Goal: Task Accomplishment & Management: Manage account settings

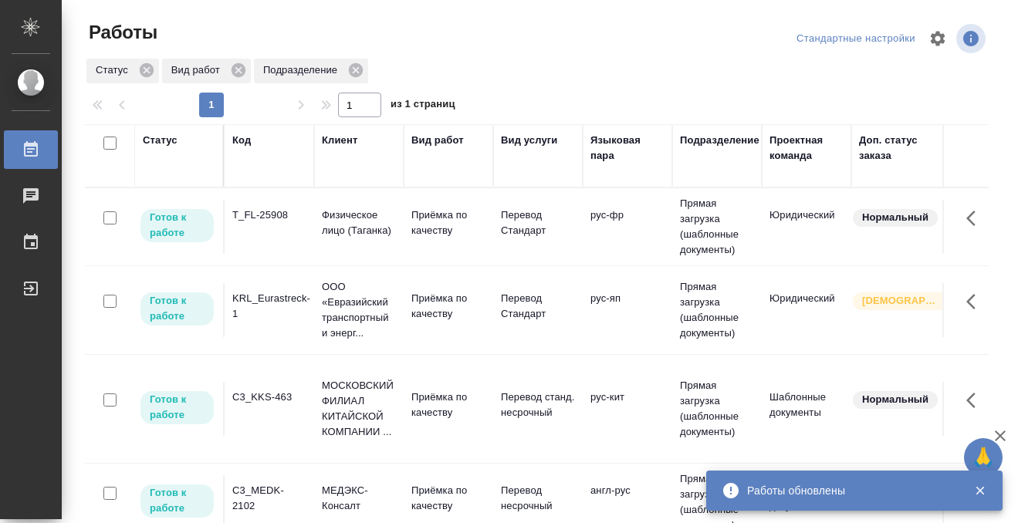
click at [164, 140] on div "Статус" at bounding box center [160, 140] width 35 height 15
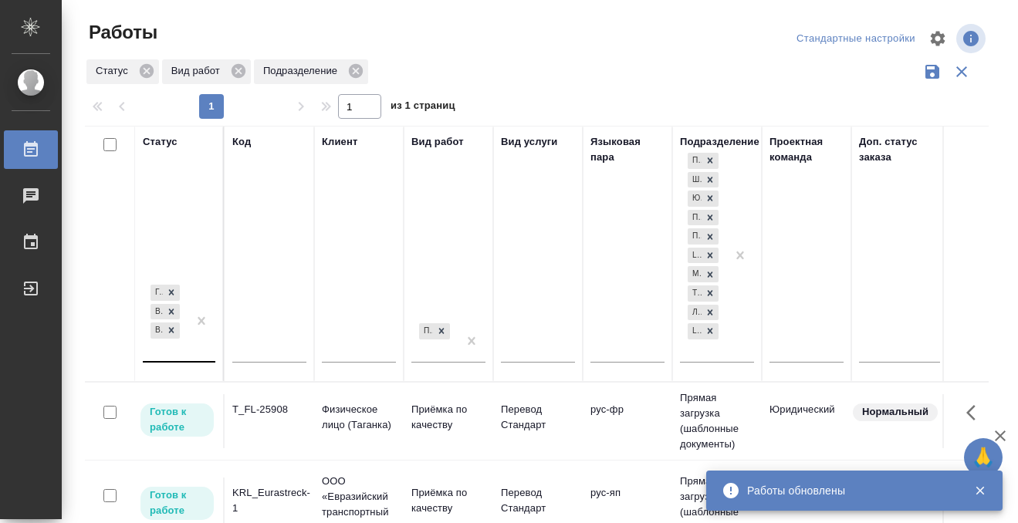
click at [164, 354] on div "Готов к работе В работе В ожидании" at bounding box center [165, 321] width 45 height 79
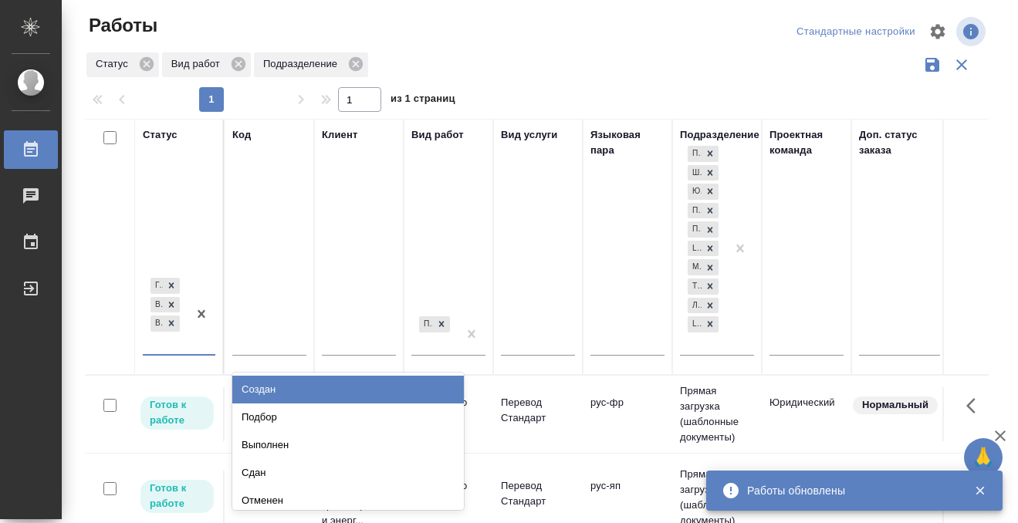
scroll to position [8, 0]
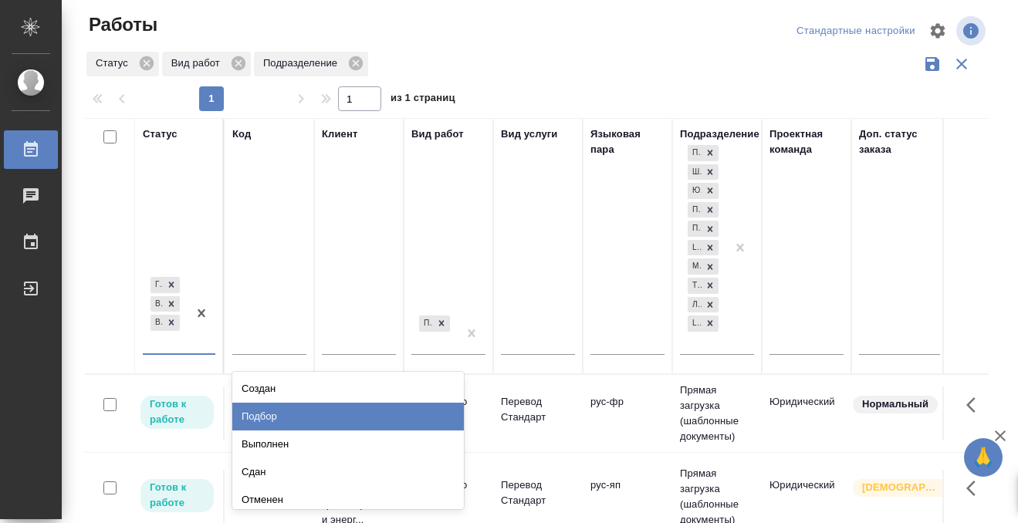
click at [259, 424] on div "Подбор" at bounding box center [348, 417] width 232 height 28
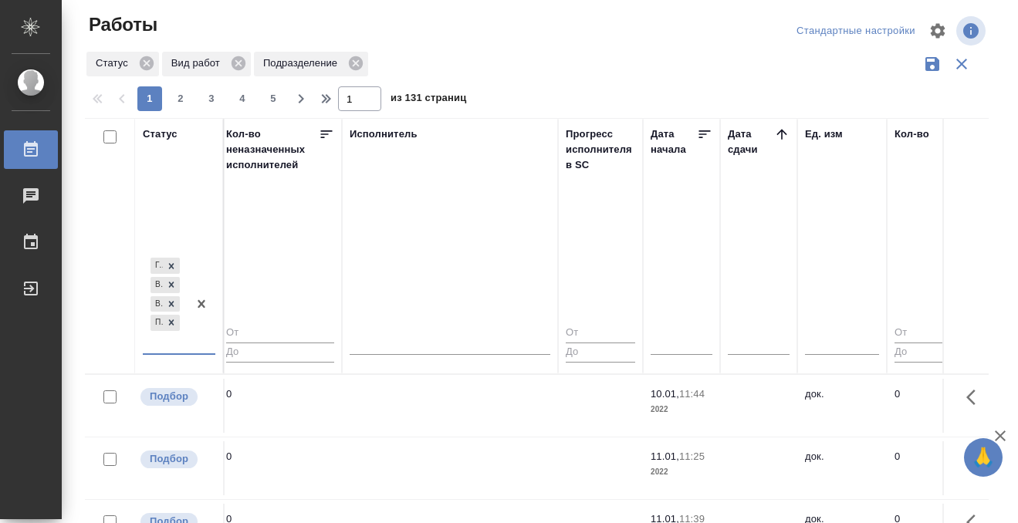
scroll to position [0, 893]
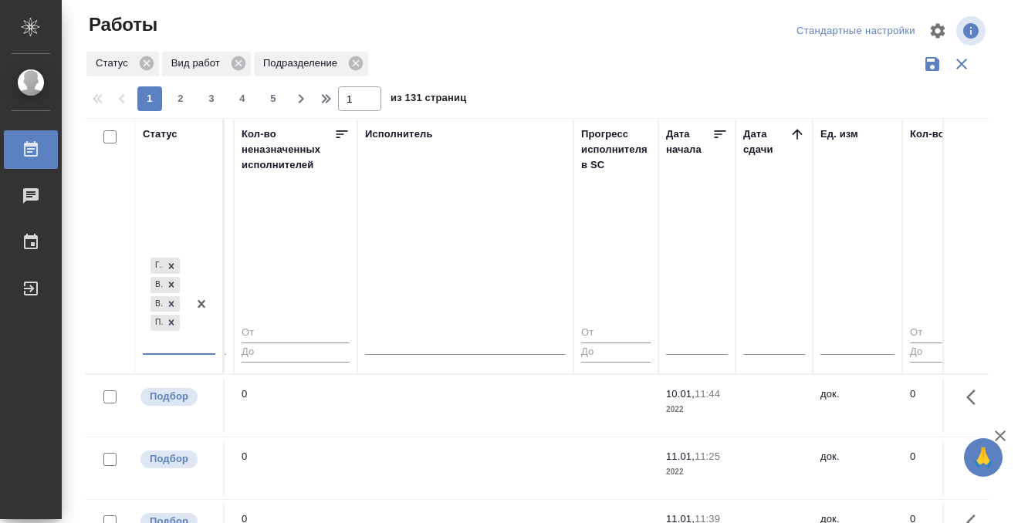
click at [800, 137] on icon at bounding box center [797, 134] width 15 height 15
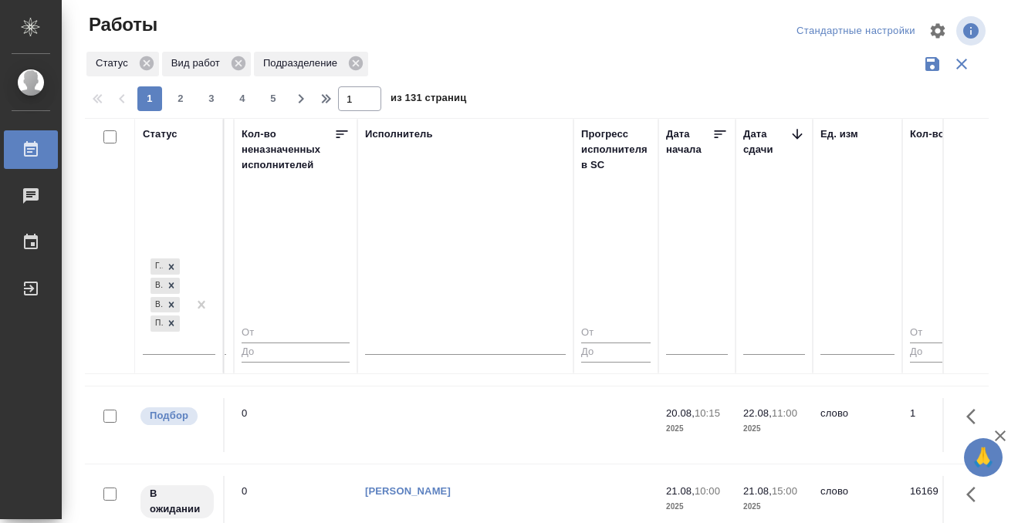
scroll to position [718, 893]
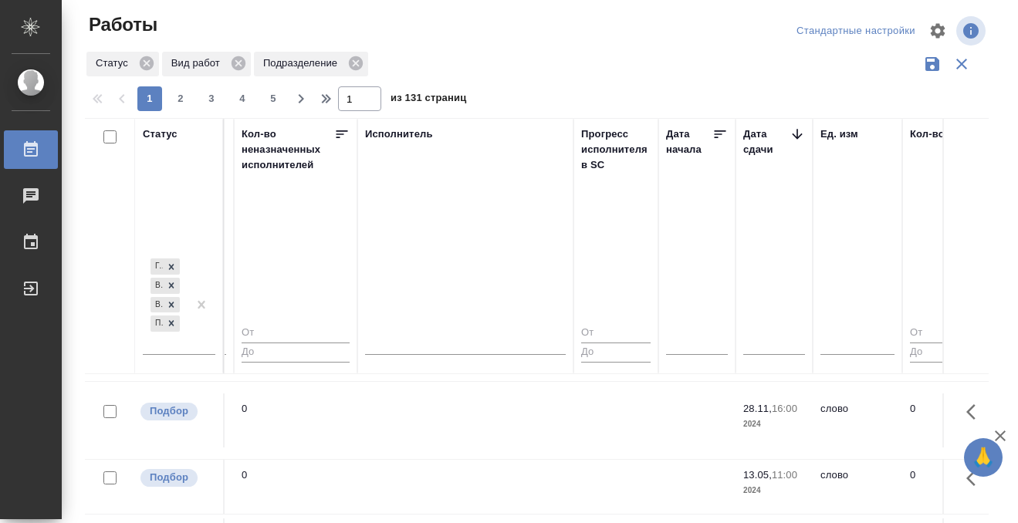
scroll to position [1343, 893]
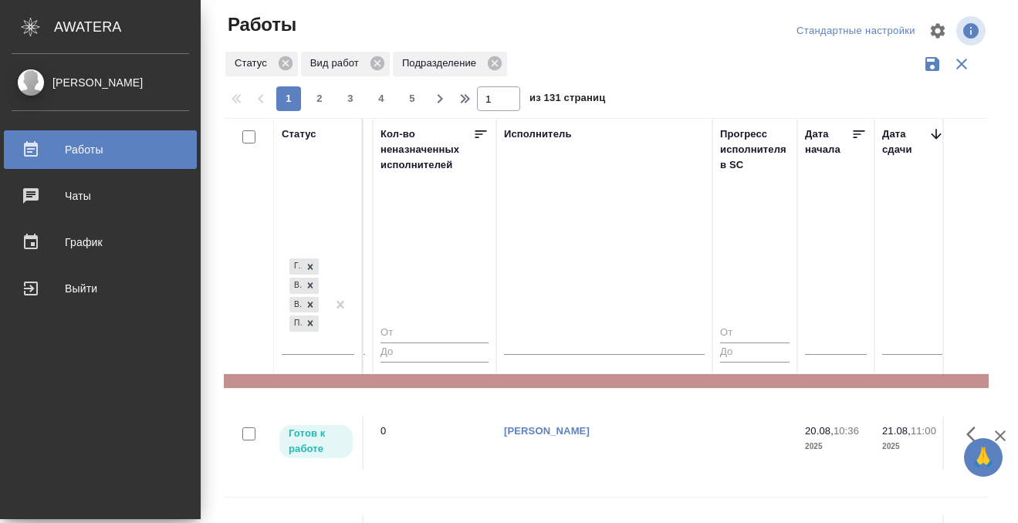
click at [32, 151] on icon at bounding box center [31, 149] width 19 height 19
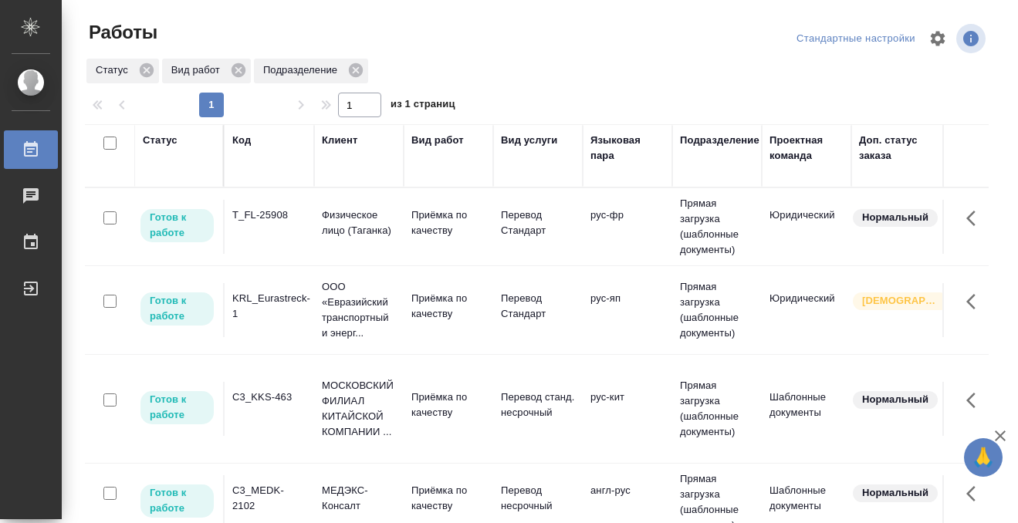
click at [243, 140] on div "Код" at bounding box center [241, 140] width 19 height 15
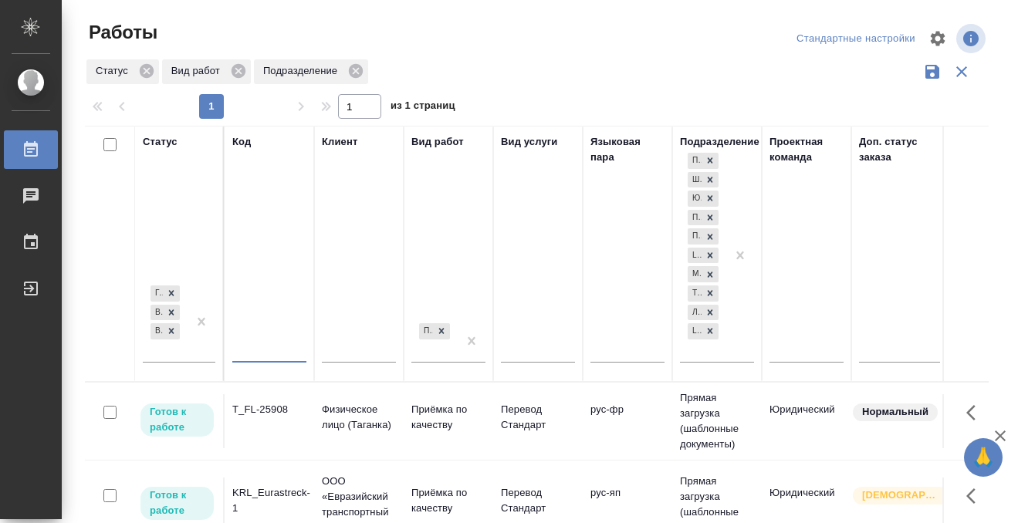
click at [260, 347] on input "text" at bounding box center [269, 352] width 74 height 19
paste input "BEG_SPRT-350"
click at [200, 349] on div at bounding box center [202, 321] width 28 height 79
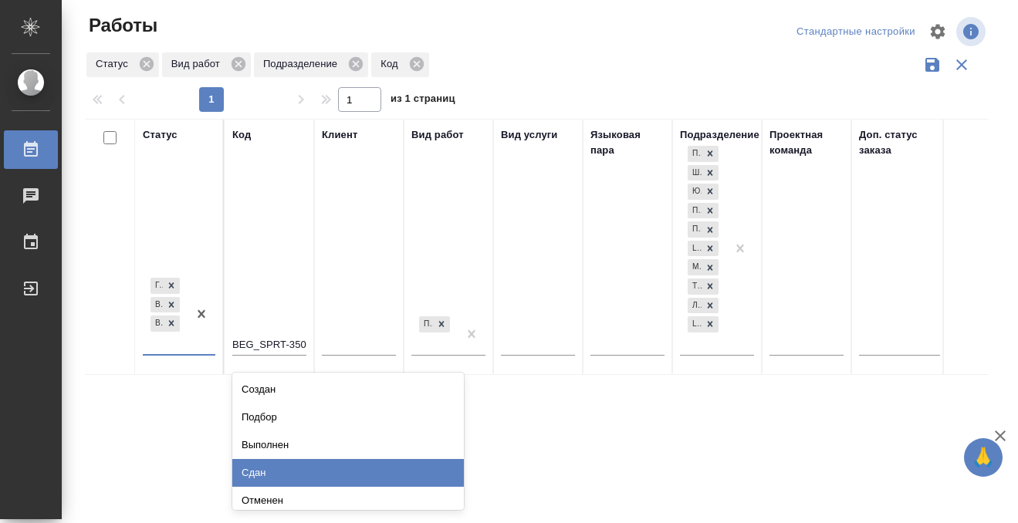
click at [272, 472] on div "Сдан" at bounding box center [348, 473] width 232 height 28
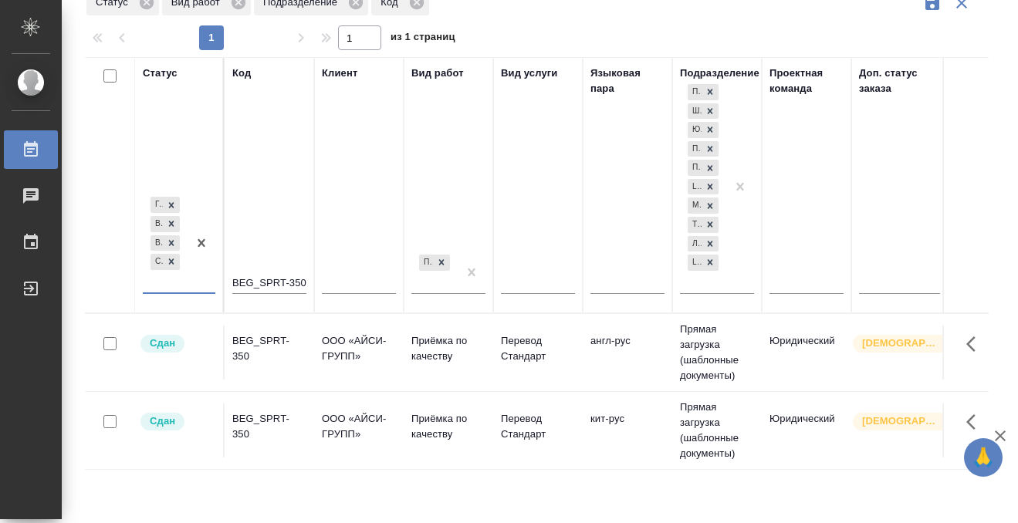
scroll to position [73, 0]
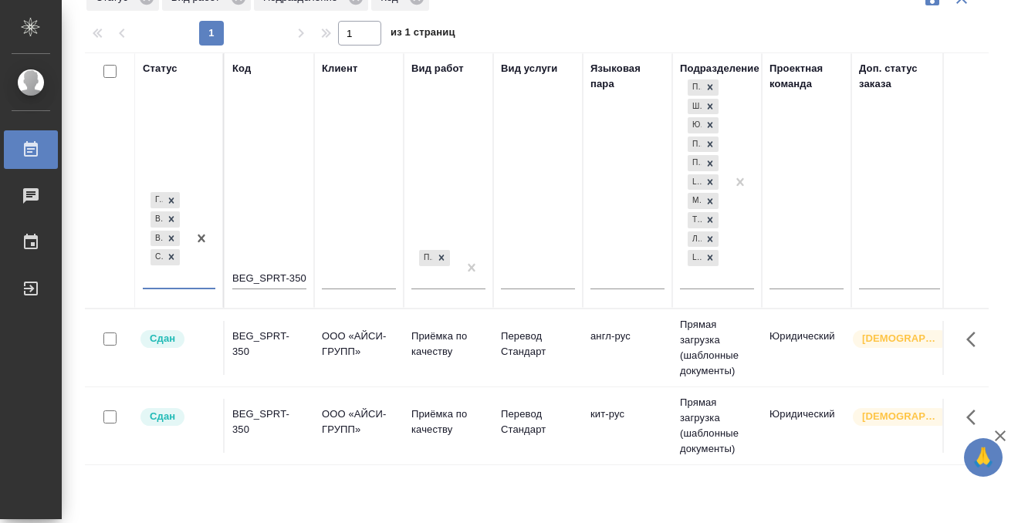
click at [285, 347] on div "BEG_SPRT-350" at bounding box center [269, 344] width 74 height 31
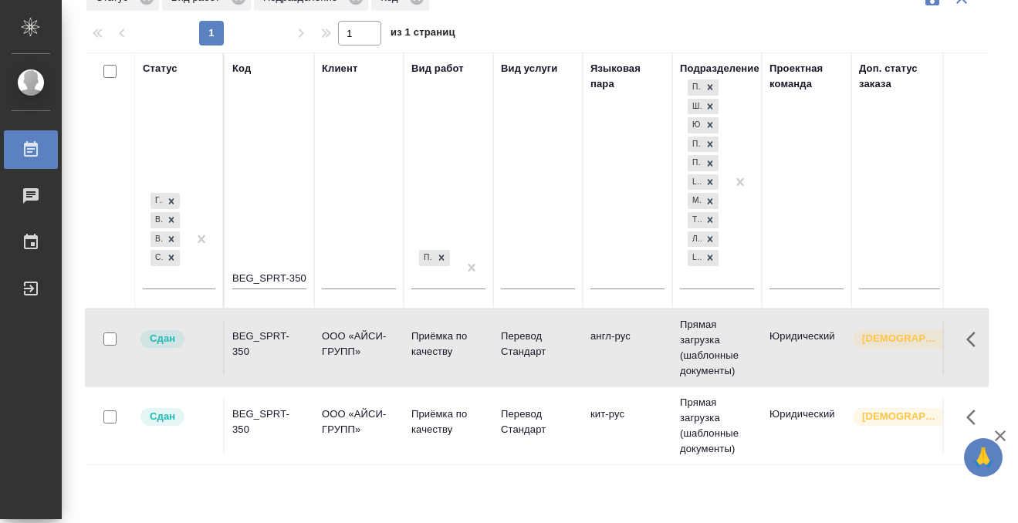
click at [285, 347] on div "BEG_SPRT-350" at bounding box center [269, 344] width 74 height 31
click at [328, 360] on p "ООО «АЙСИ-ГРУПП»" at bounding box center [359, 344] width 74 height 31
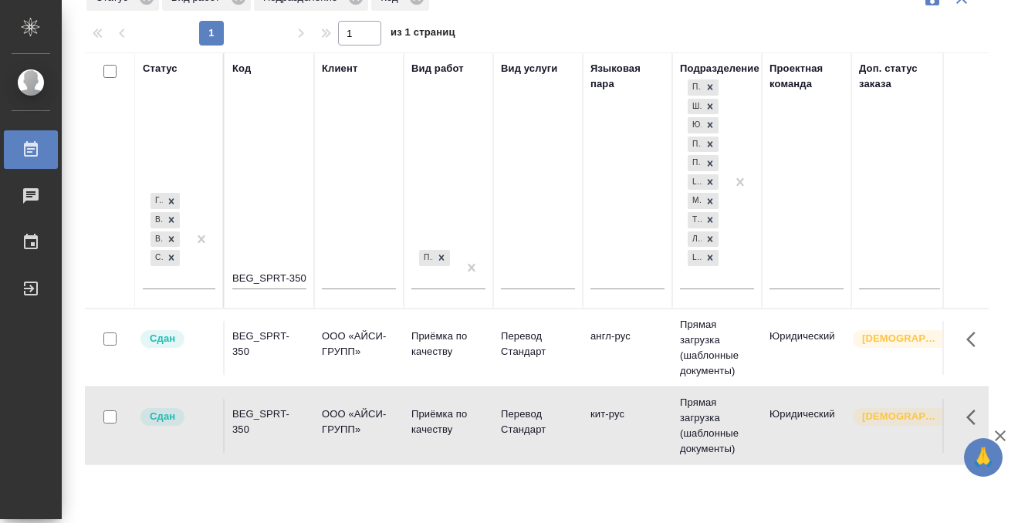
click at [329, 360] on p "ООО «АЙСИ-ГРУПП»" at bounding box center [359, 344] width 74 height 31
drag, startPoint x: 305, startPoint y: 279, endPoint x: 184, endPoint y: 269, distance: 120.8
paste input "S_BUH-304"
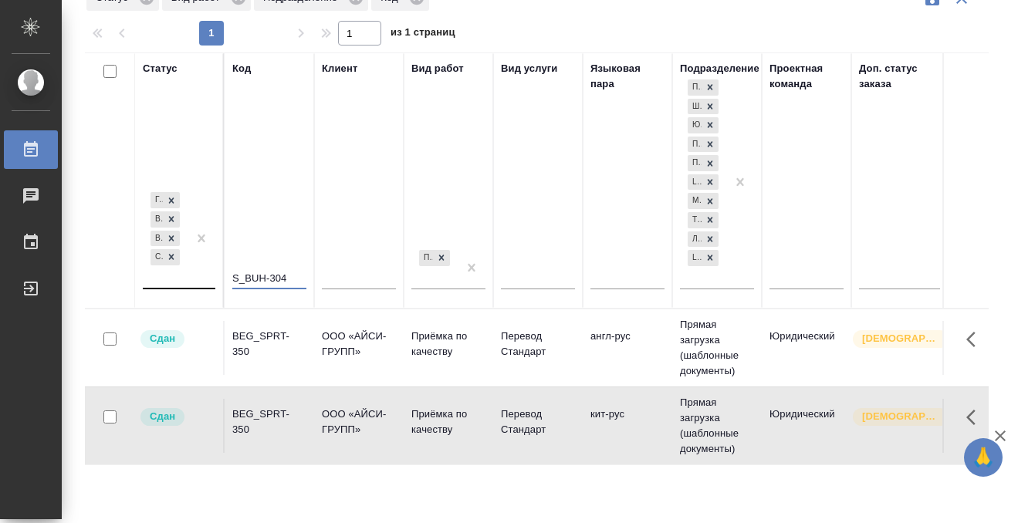
type input "S_BUH-304"
click at [183, 273] on div "Готов к работе В работе В ожидании Сдан" at bounding box center [165, 238] width 45 height 98
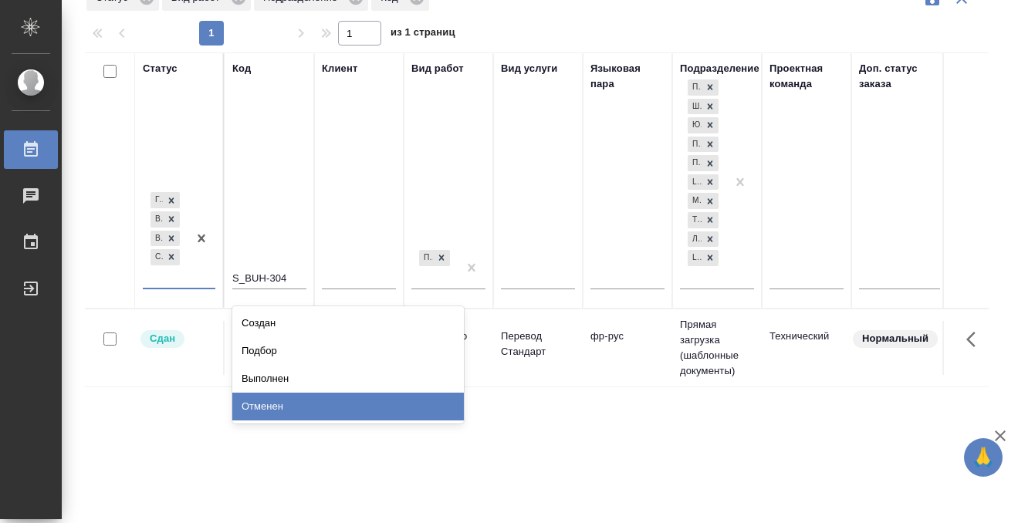
click at [248, 454] on div "Статус option Сдан, selected. option Отменен focused, 8 of 8. 4 results availab…" at bounding box center [537, 330] width 904 height 556
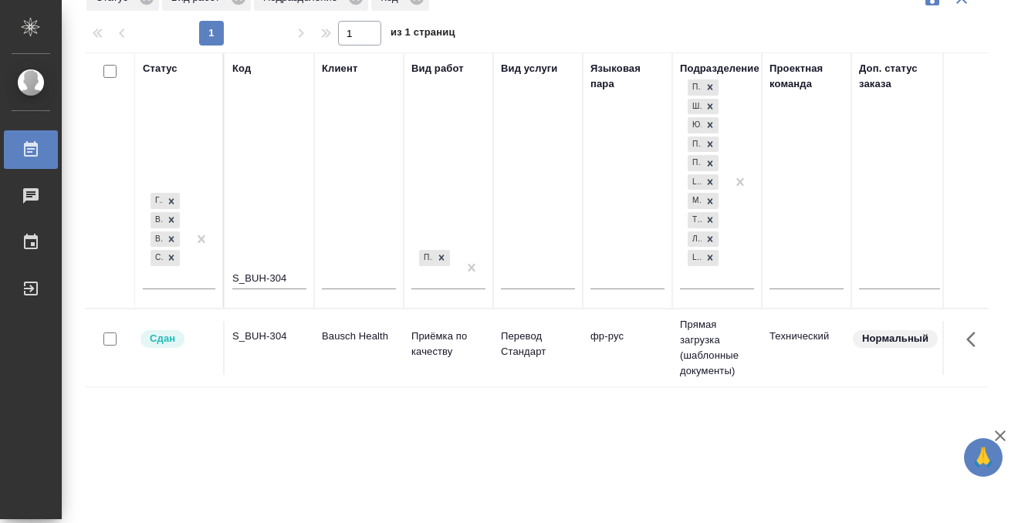
click at [284, 335] on div "S_BUH-304" at bounding box center [269, 336] width 74 height 15
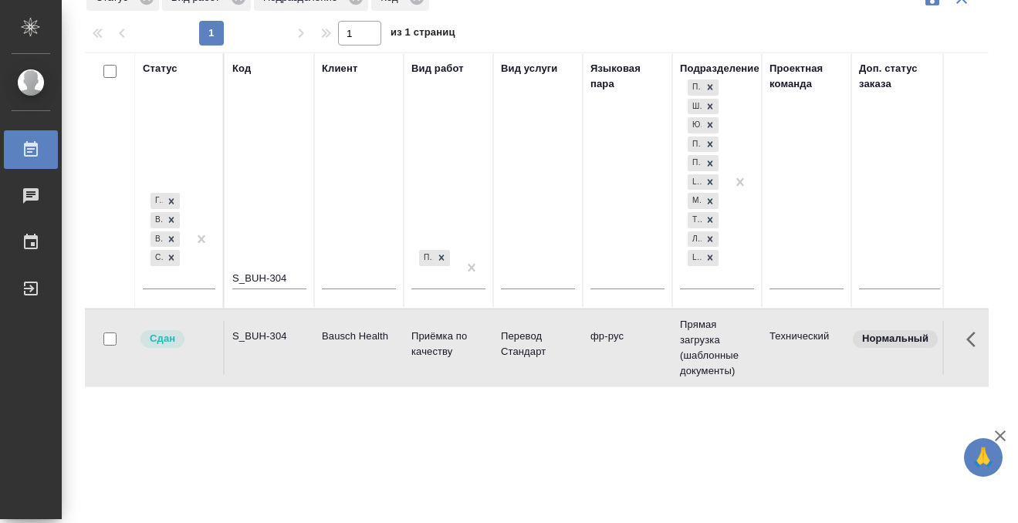
click at [284, 335] on div "S_BUH-304" at bounding box center [269, 336] width 74 height 15
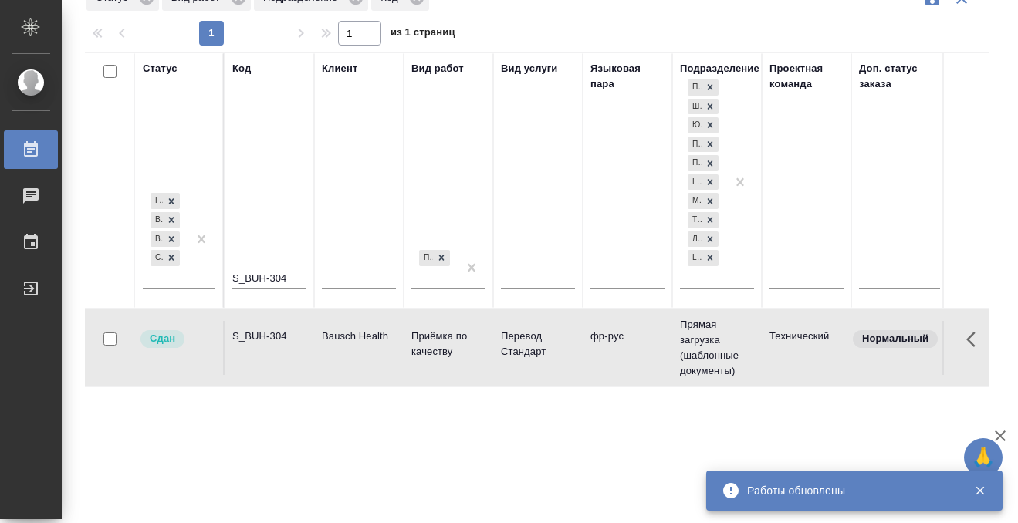
click at [293, 351] on td "S_BUH-304" at bounding box center [270, 348] width 90 height 54
click at [323, 333] on p "Bausch Health" at bounding box center [359, 336] width 74 height 15
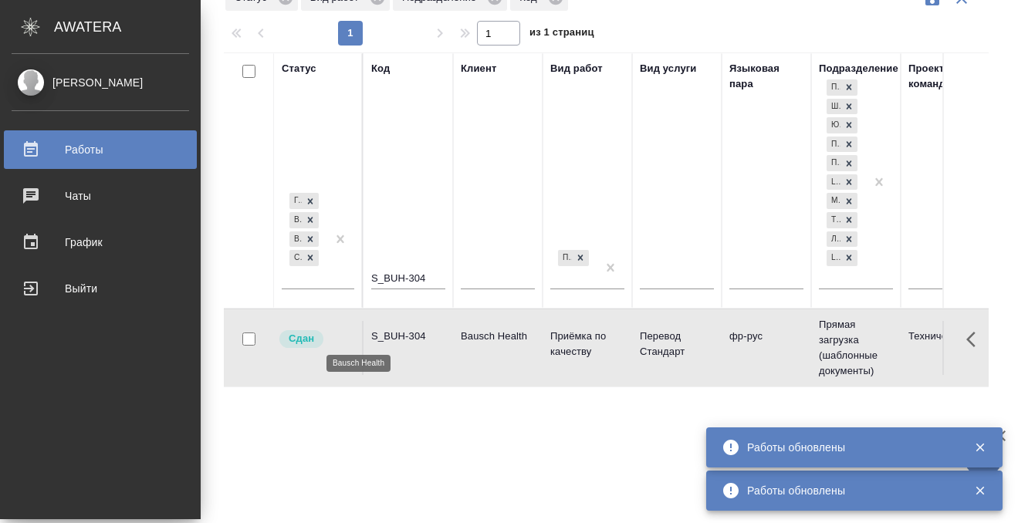
click at [36, 144] on icon at bounding box center [31, 148] width 14 height 15
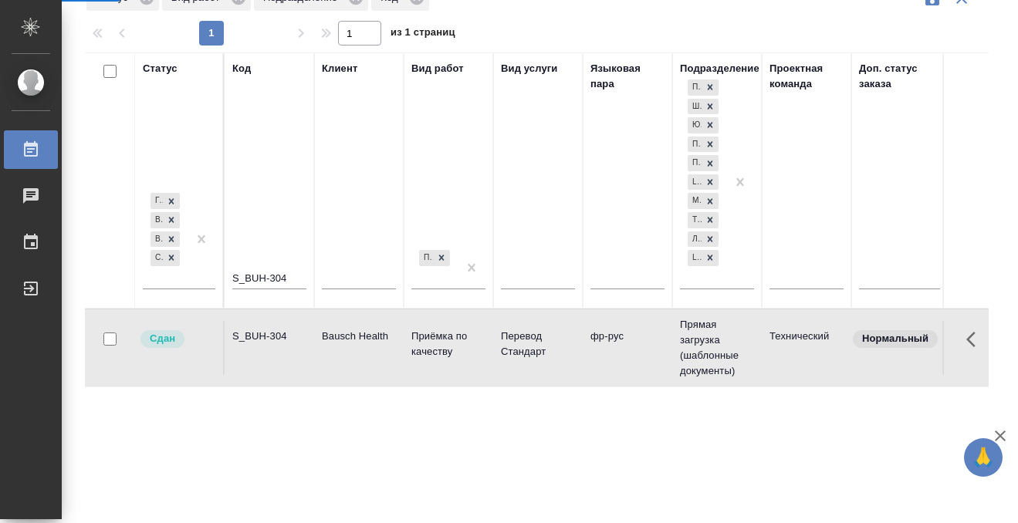
click at [36, 148] on icon at bounding box center [31, 148] width 14 height 15
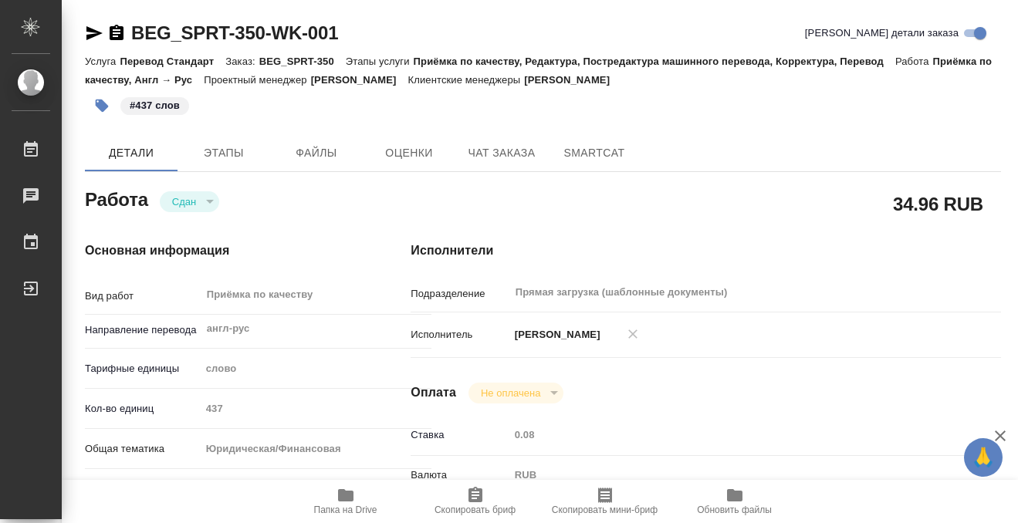
click at [120, 33] on icon "button" at bounding box center [117, 32] width 14 height 15
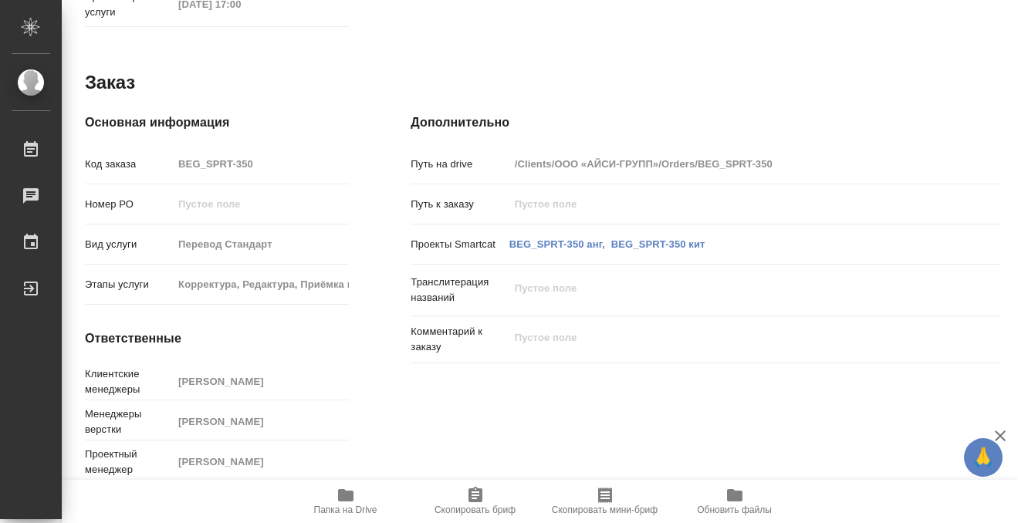
scroll to position [824, 0]
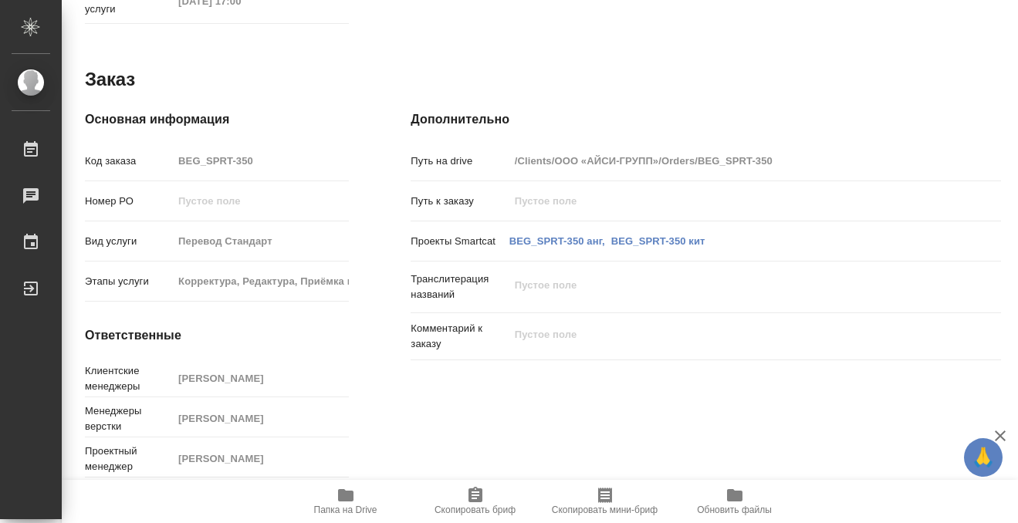
click span "Папка на Drive"
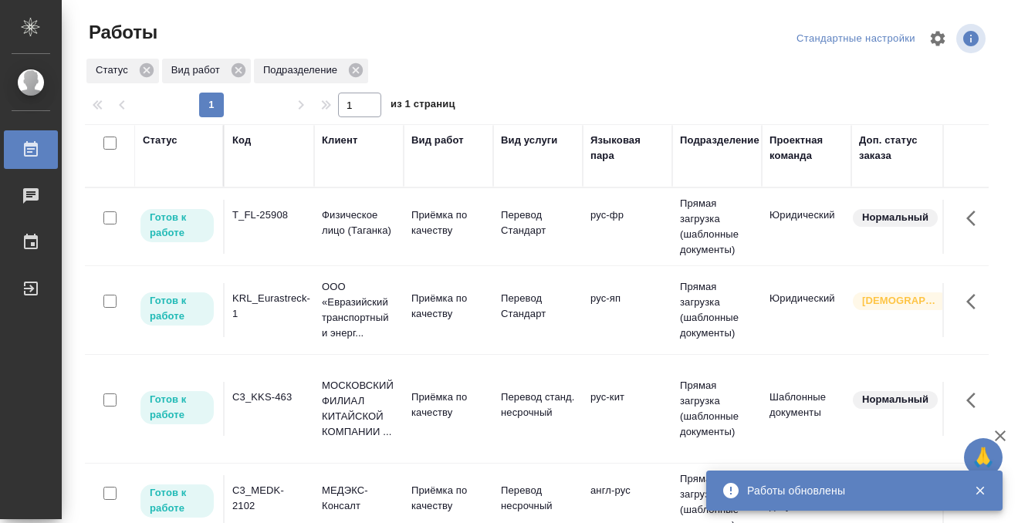
click at [266, 231] on td "T_FL-25908" at bounding box center [270, 227] width 90 height 54
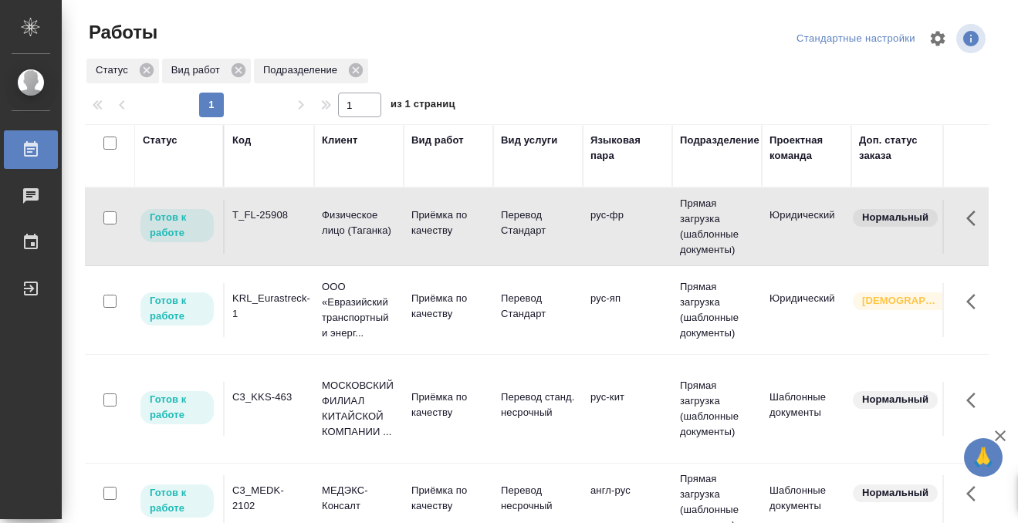
click at [266, 231] on td "T_FL-25908" at bounding box center [270, 227] width 90 height 54
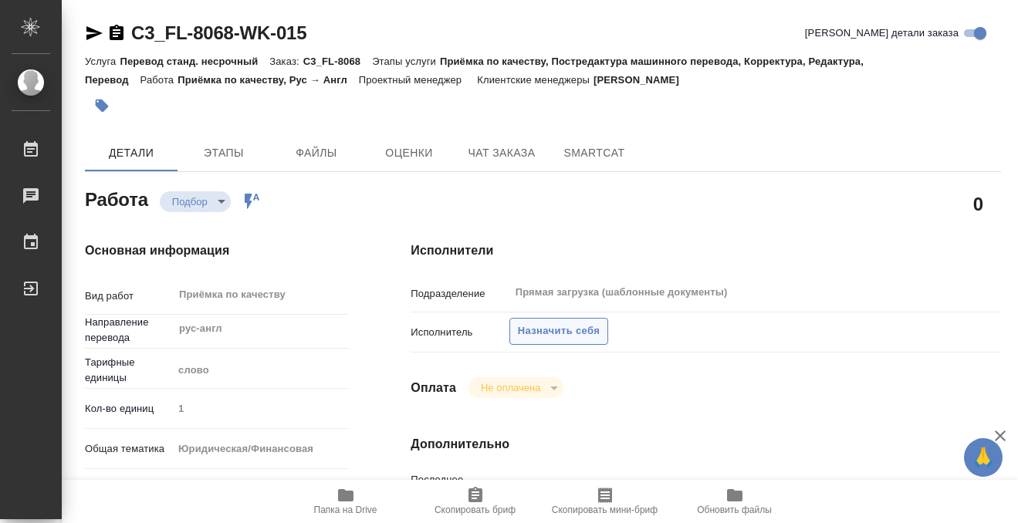
click at [558, 333] on span "Назначить себя" at bounding box center [559, 332] width 82 height 18
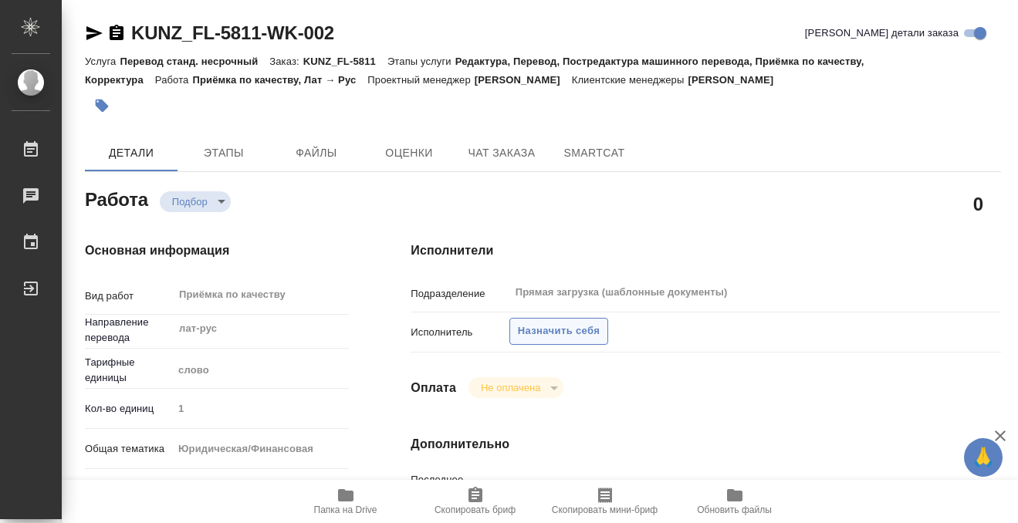
click at [568, 332] on span "Назначить себя" at bounding box center [559, 332] width 82 height 18
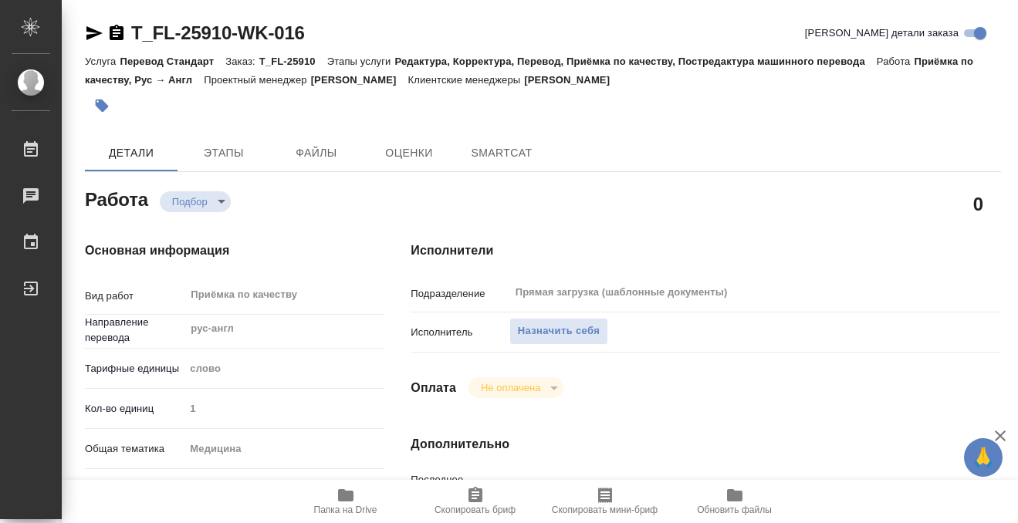
type textarea "x"
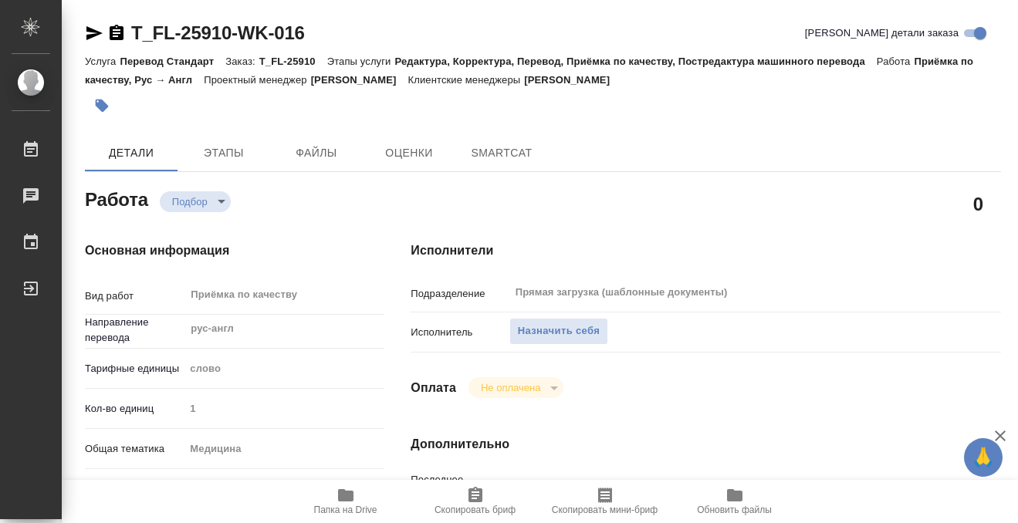
type textarea "x"
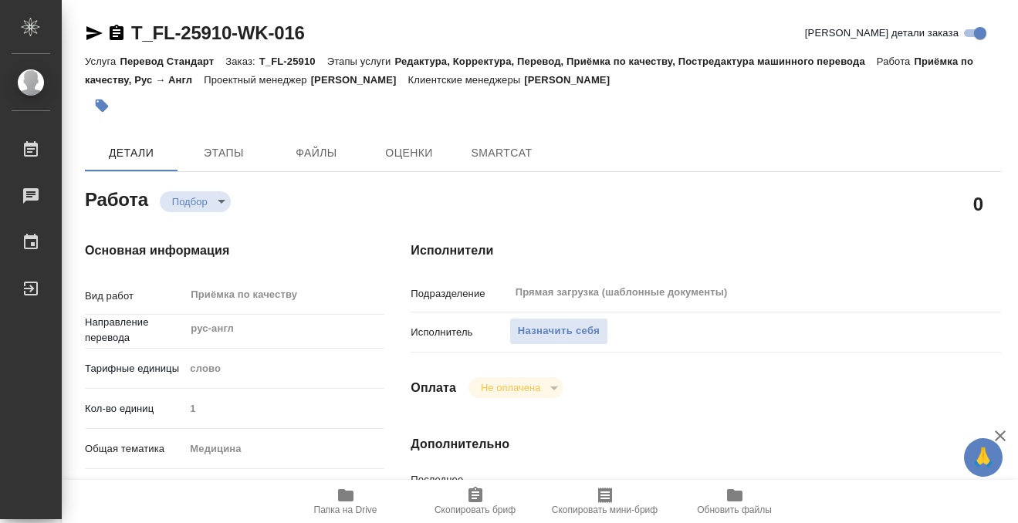
type textarea "x"
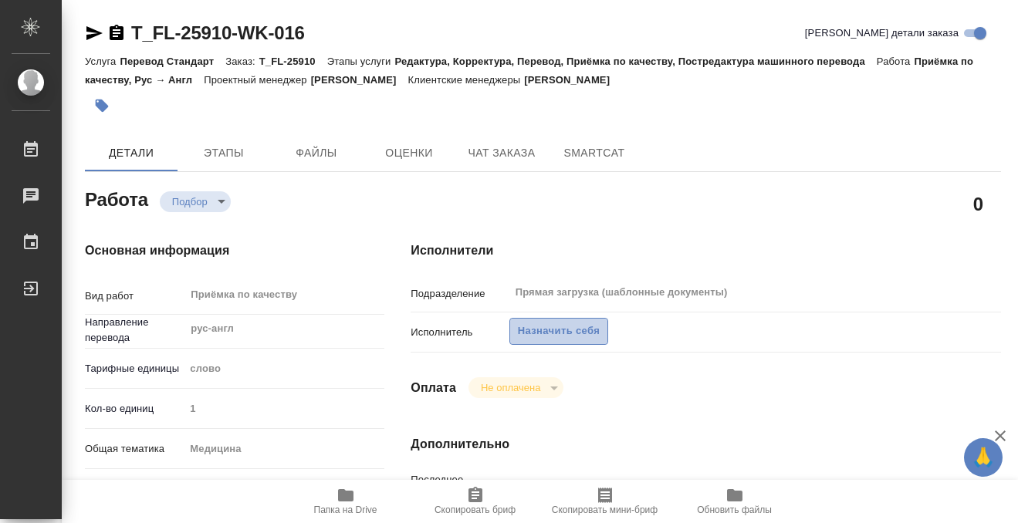
click at [518, 334] on span "Назначить себя" at bounding box center [559, 332] width 82 height 18
type textarea "x"
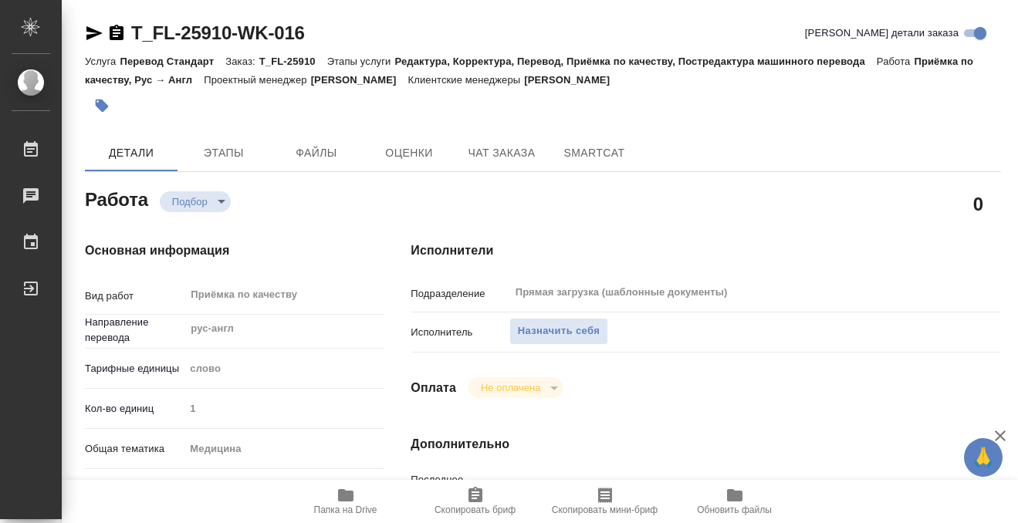
type textarea "x"
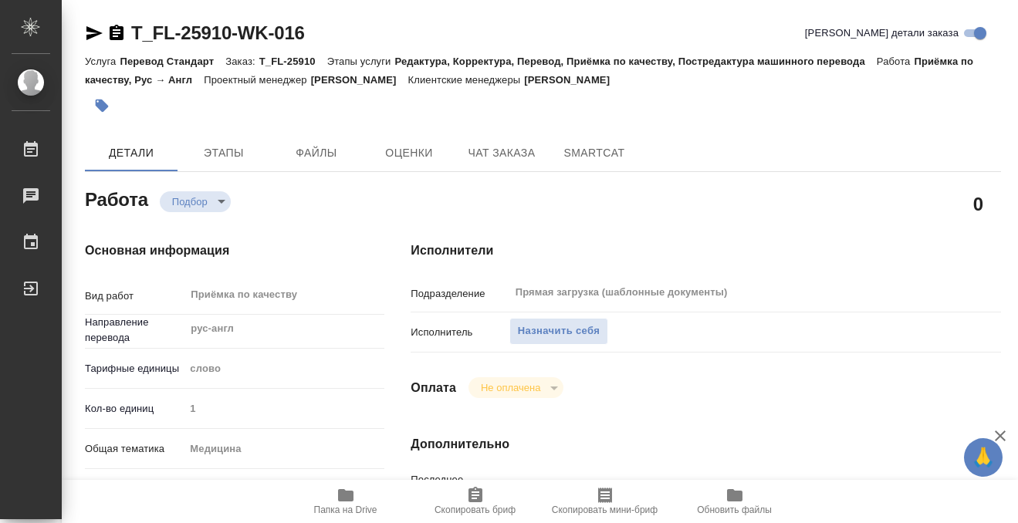
type textarea "x"
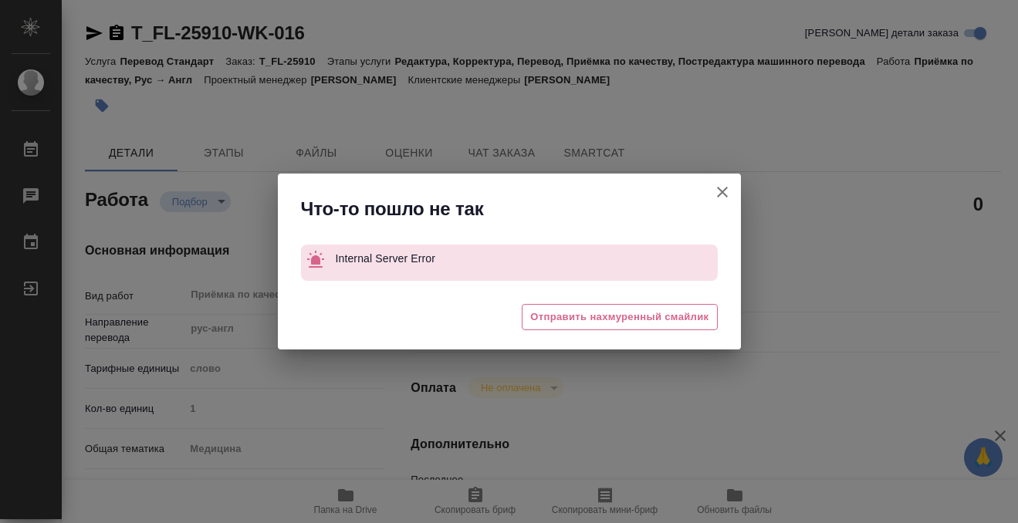
type textarea "x"
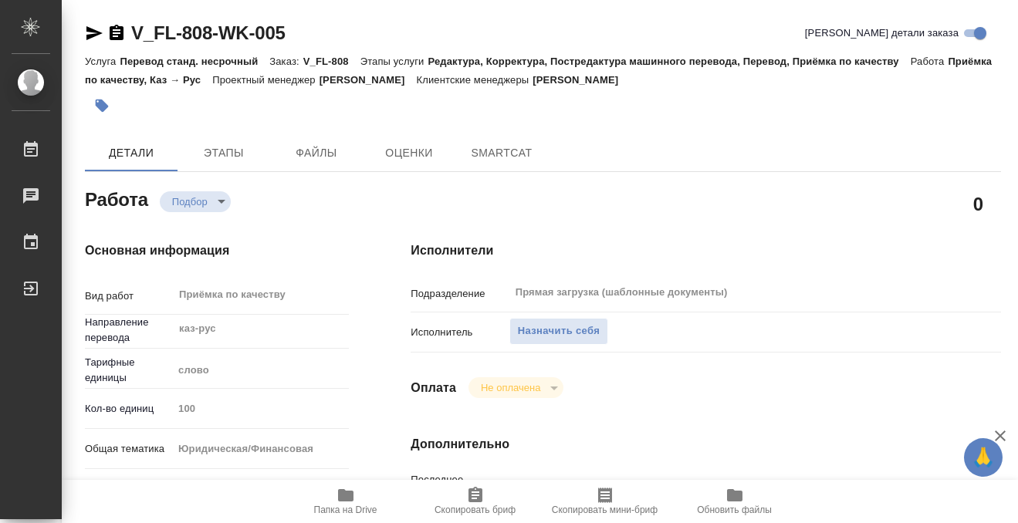
type textarea "x"
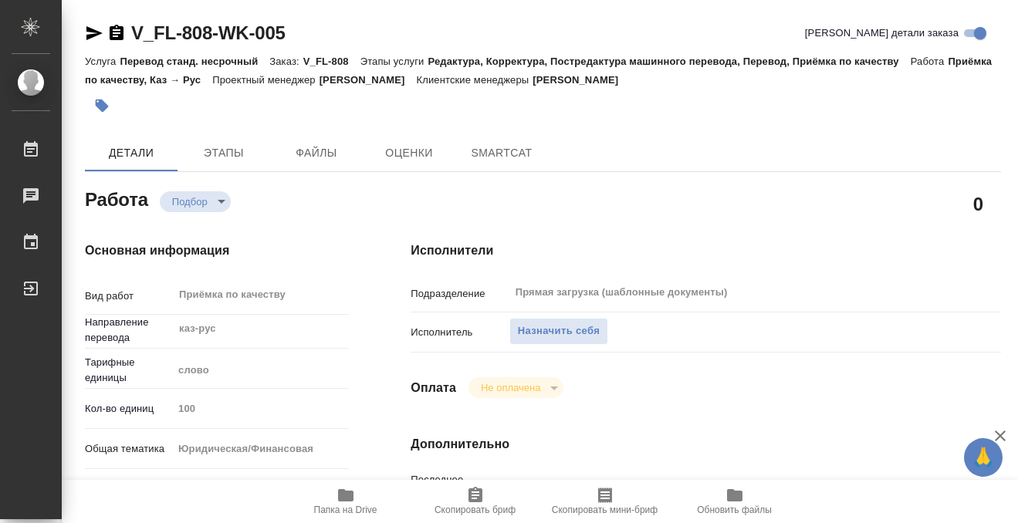
type textarea "x"
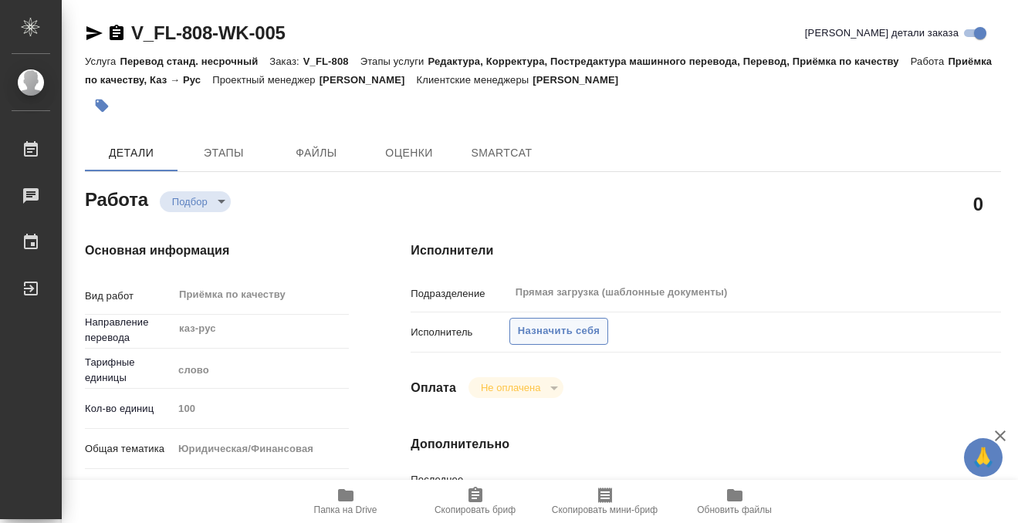
type textarea "x"
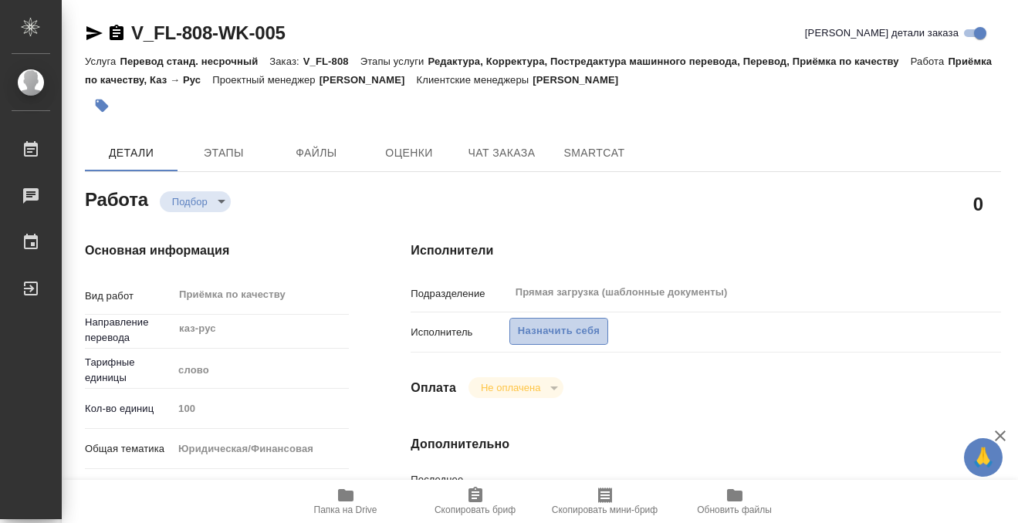
click at [580, 336] on span "Назначить себя" at bounding box center [559, 332] width 82 height 18
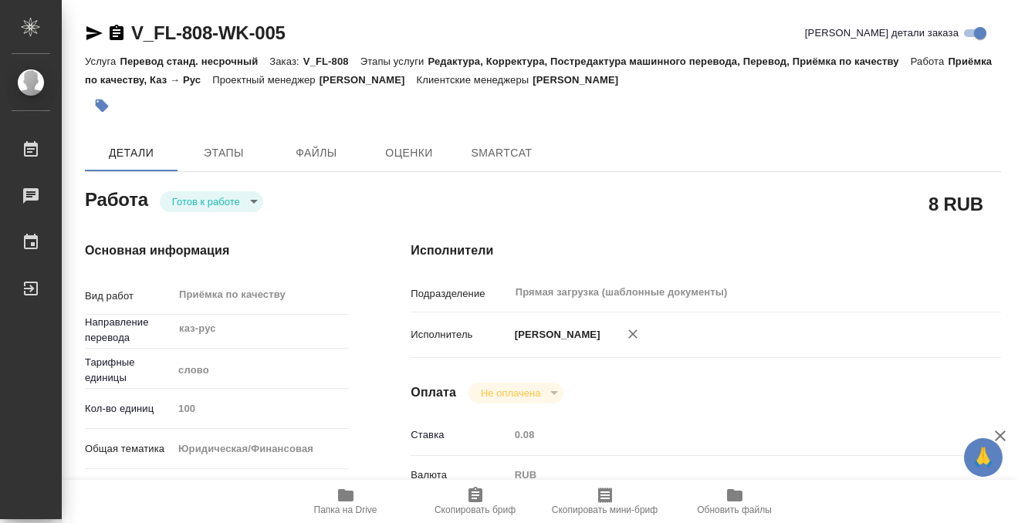
type textarea "x"
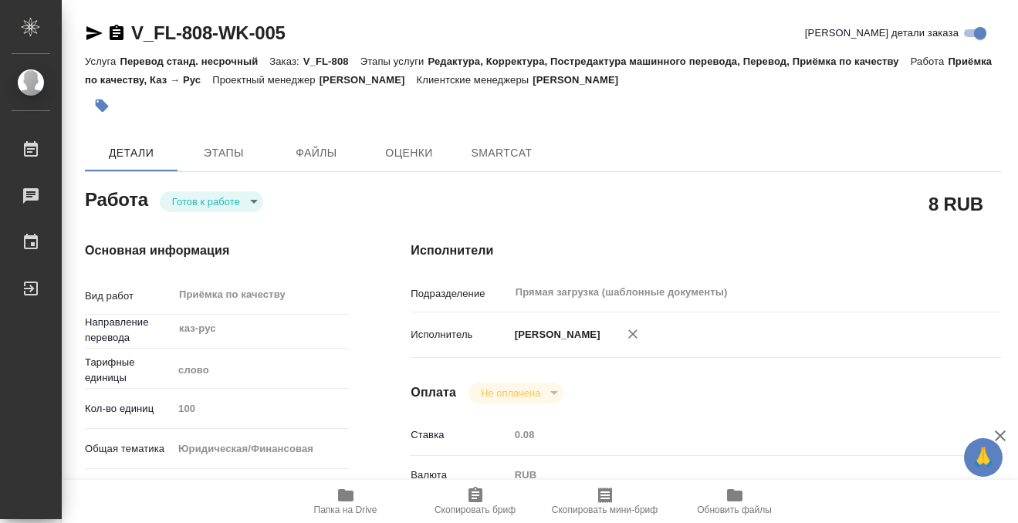
type textarea "x"
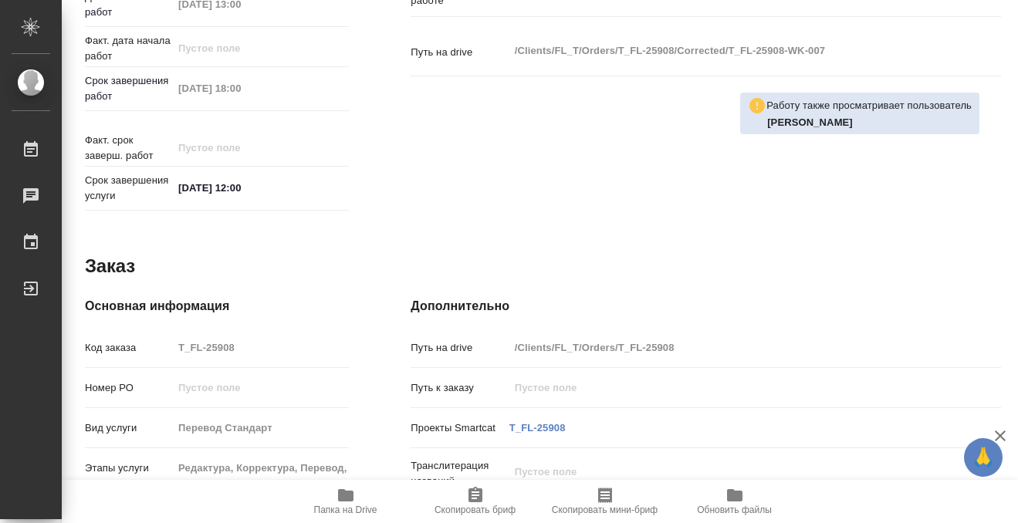
scroll to position [824, 0]
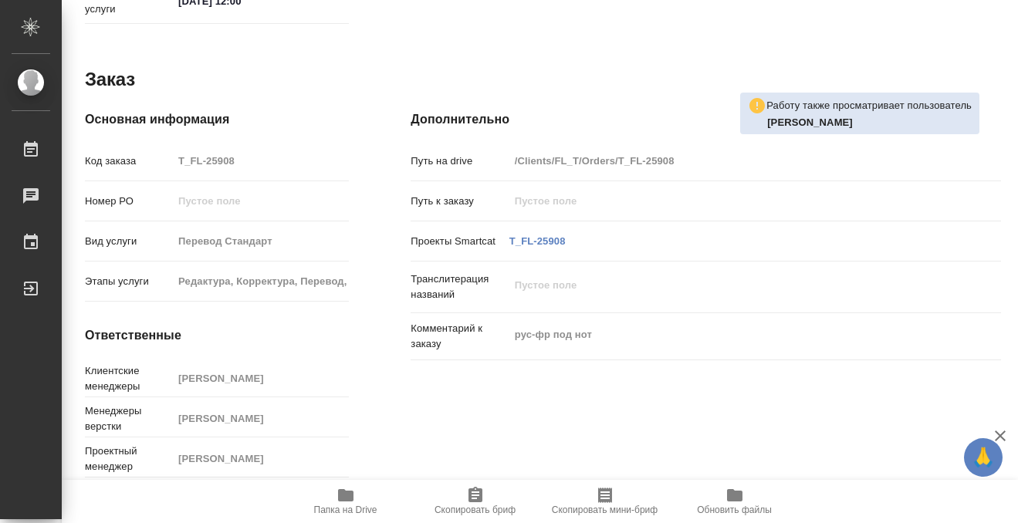
click at [335, 499] on span "Папка на Drive" at bounding box center [345, 500] width 111 height 29
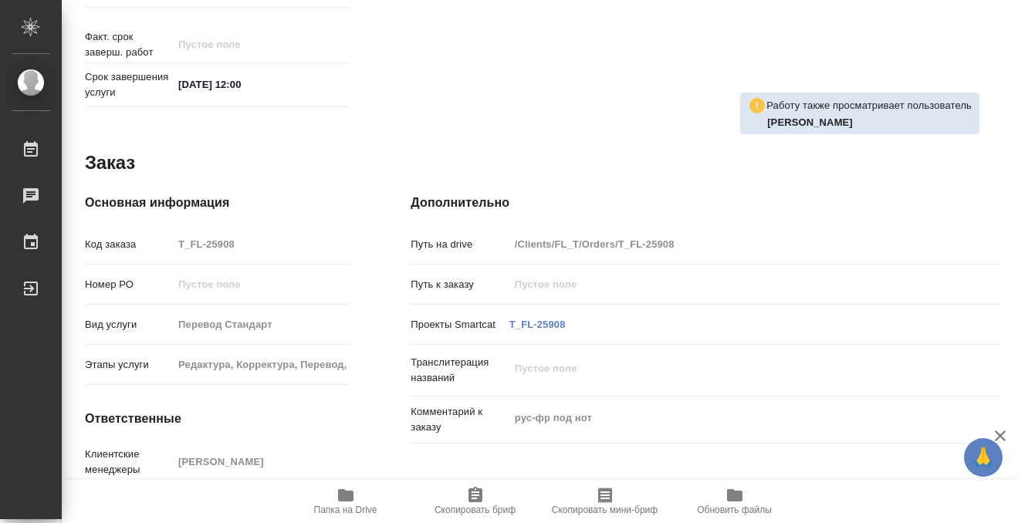
scroll to position [0, 0]
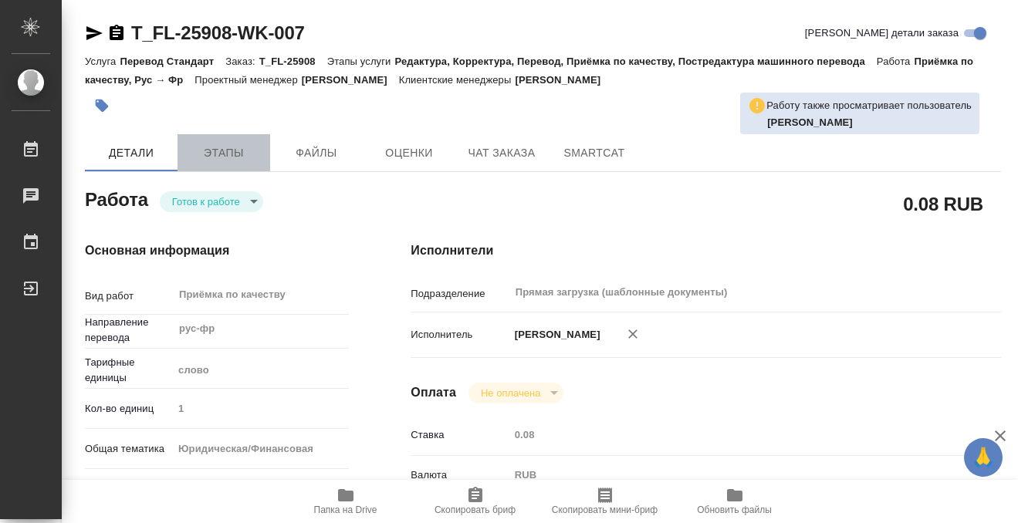
click at [225, 147] on span "Этапы" at bounding box center [224, 153] width 74 height 19
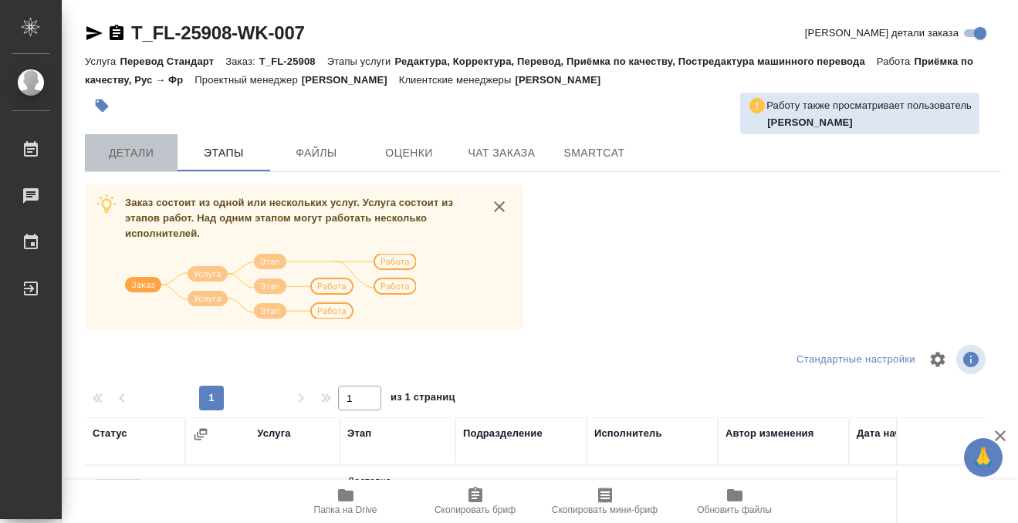
click at [142, 142] on button "Детали" at bounding box center [131, 152] width 93 height 37
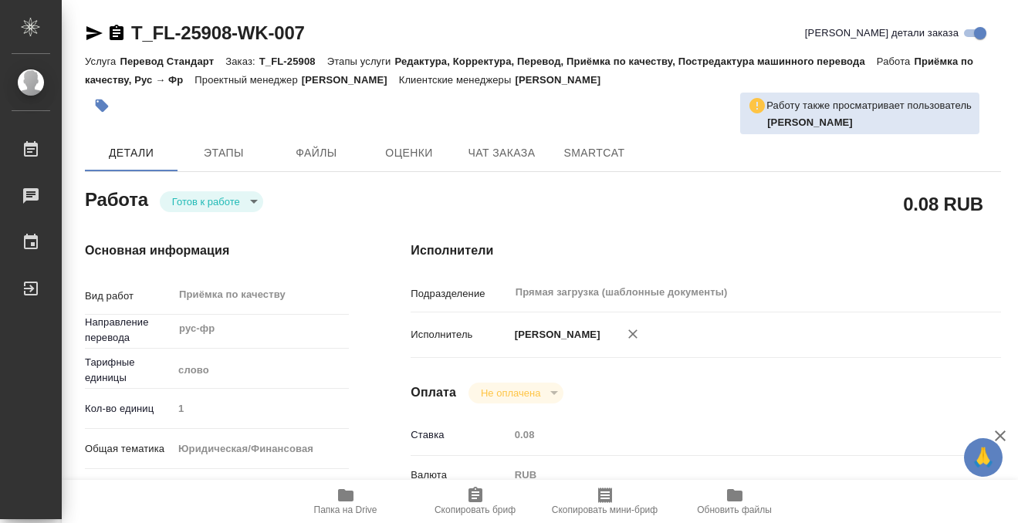
type textarea "x"
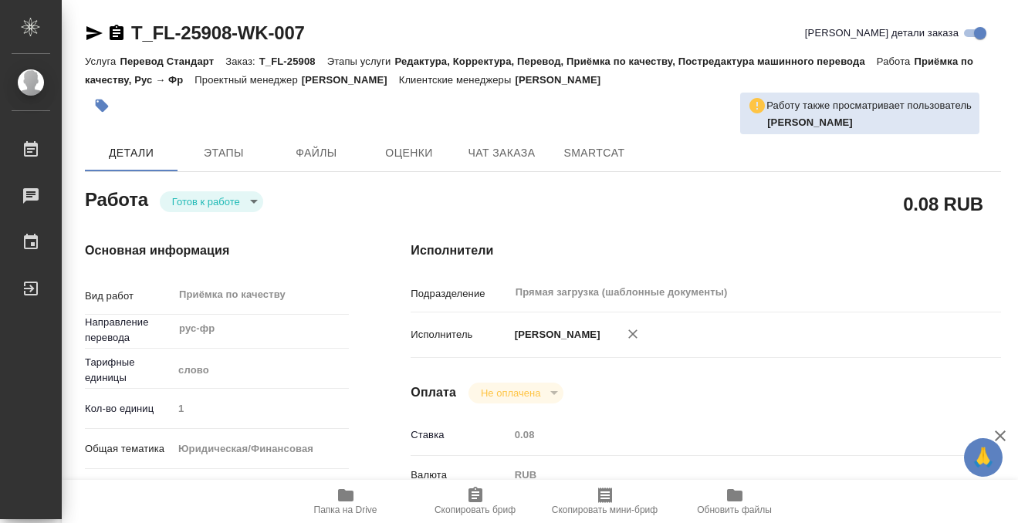
type textarea "x"
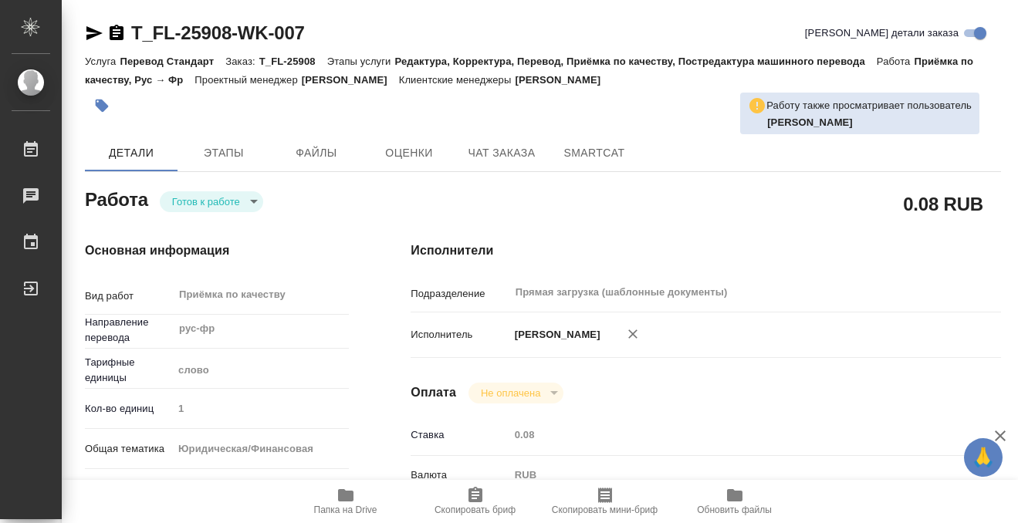
type textarea "x"
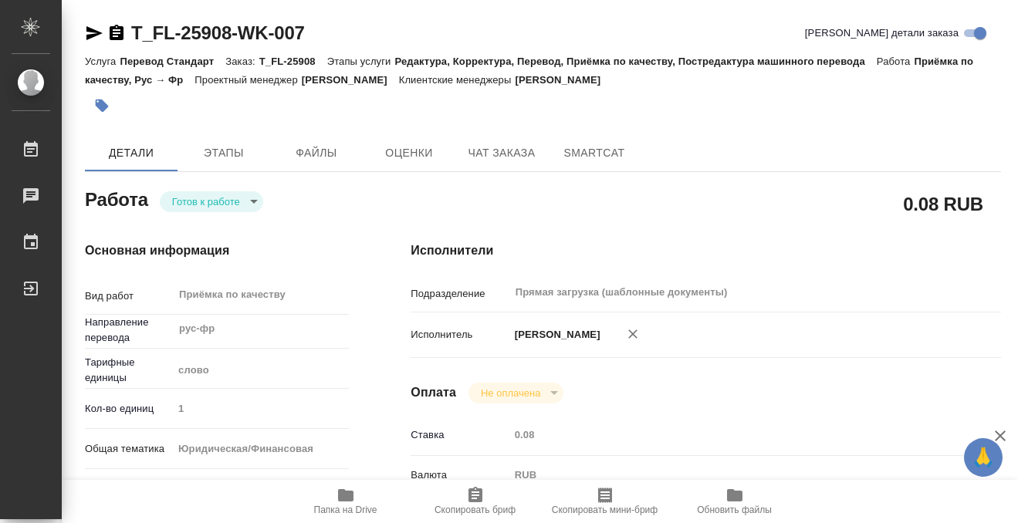
click at [102, 110] on icon "button" at bounding box center [102, 106] width 13 height 13
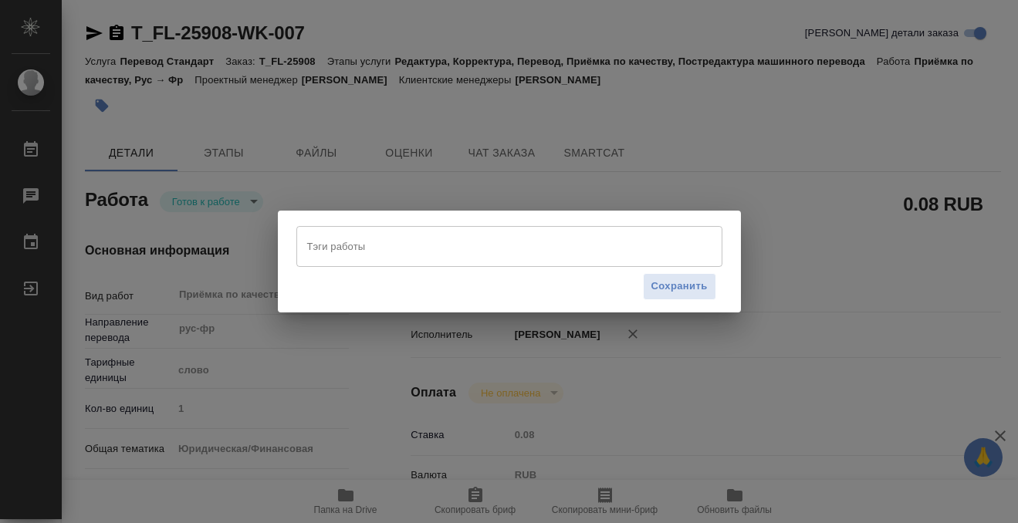
click at [320, 242] on input "Тэги работы" at bounding box center [494, 246] width 383 height 26
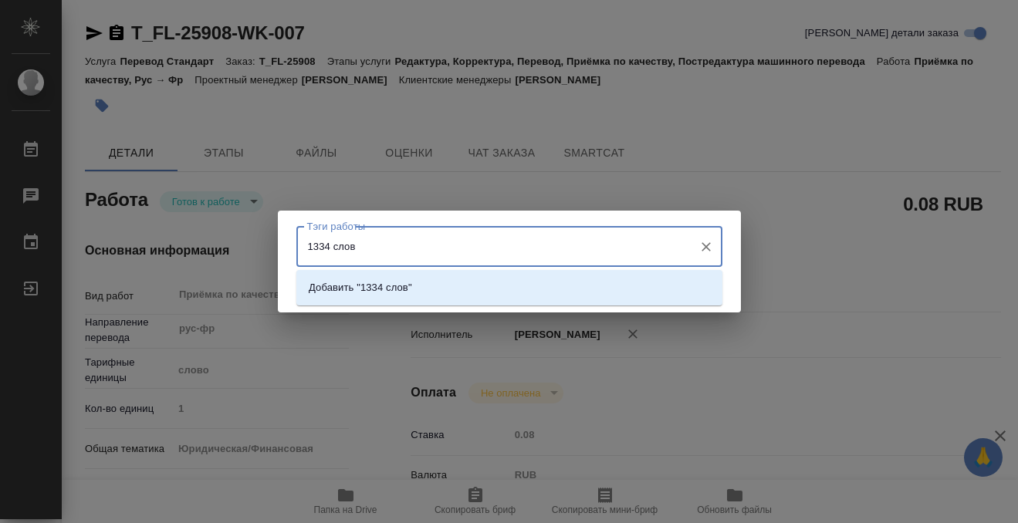
type input "1334 слова"
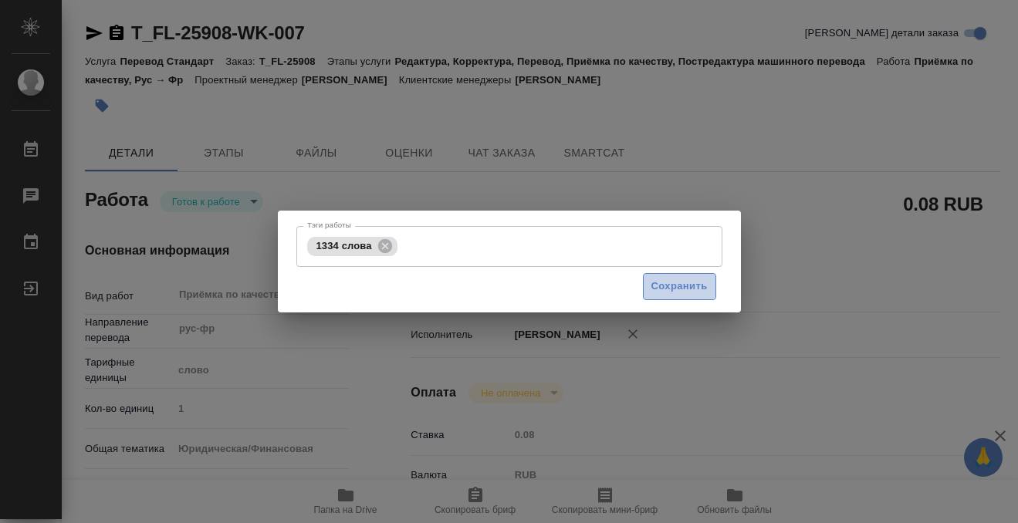
click at [702, 281] on span "Сохранить" at bounding box center [679, 287] width 56 height 18
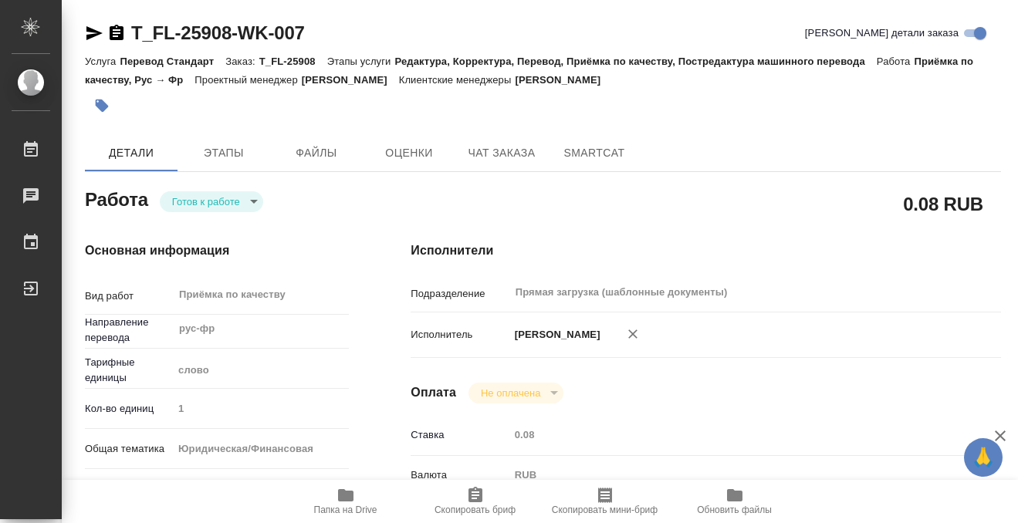
type input "readyForWork"
type textarea "Приёмка по качеству"
type textarea "x"
type input "рус-фр"
type input "5a8b1489cc6b4906c91bfd90"
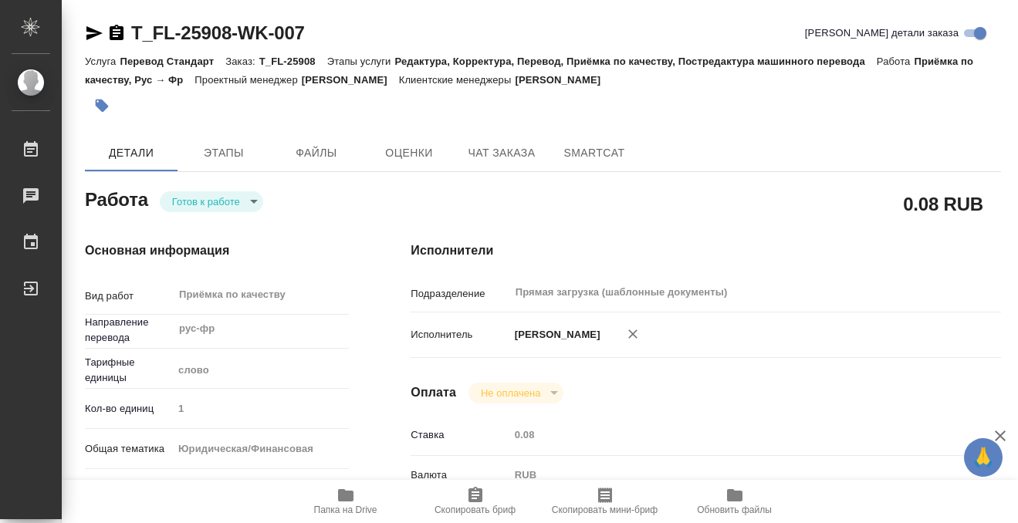
type input "1"
type input "yr-fn"
type input "5a8b8b956a9677013d343cfe"
checkbox input "true"
type input "20.08.2025 13:00"
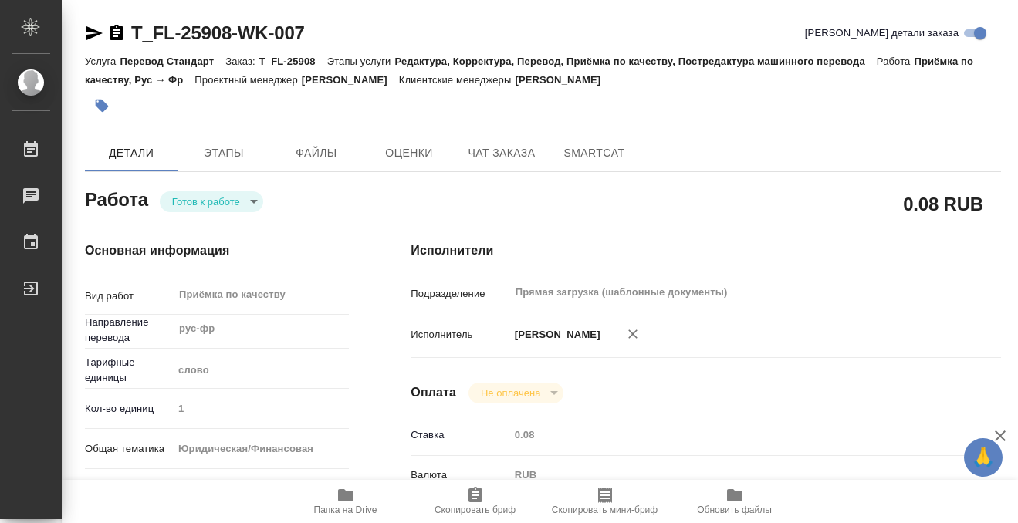
type input "20.08.2025 18:00"
type input "22.08.2025 12:00"
type input "Прямая загрузка (шаблонные документы)"
type input "notPayed"
type input "0.08"
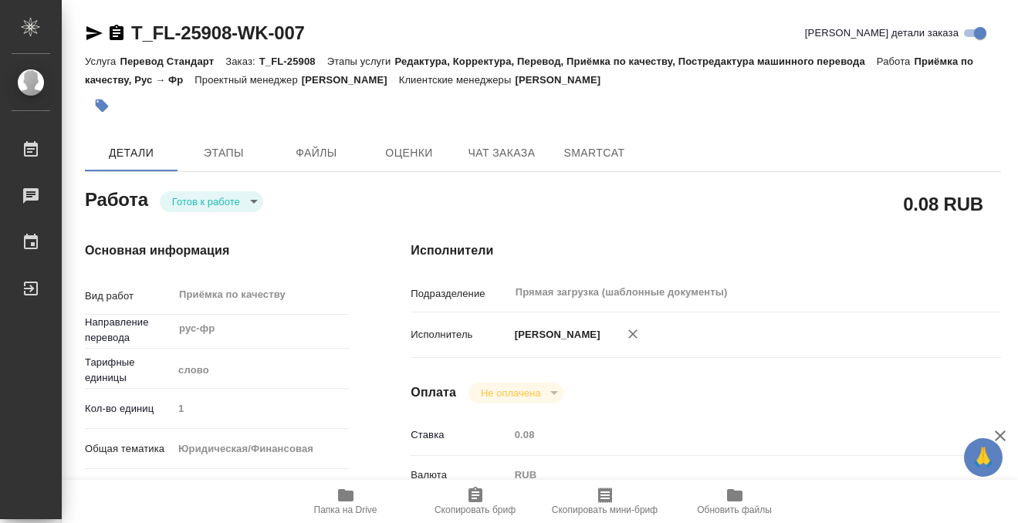
type input "RUB"
type input "[PERSON_NAME]"
type textarea "Под нот"
type textarea "x"
type textarea "/Clients/FL_T/Orders/T_FL-25908/Corrected/T_FL-25908-WK-007"
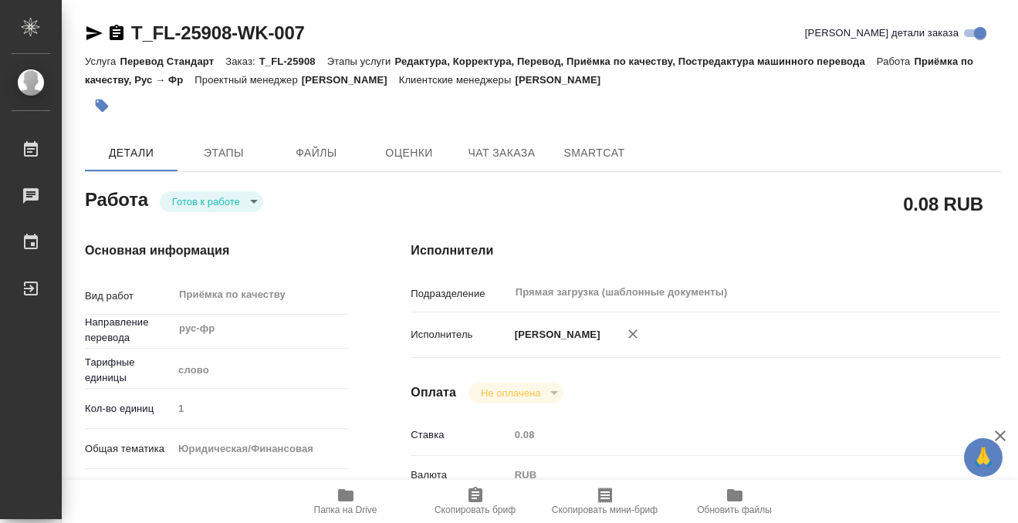
type textarea "x"
type input "T_FL-25908"
type input "Перевод Стандарт"
type input "Редактура, Корректура, Перевод, Приёмка по качеству, Постредактура машинного пе…"
type input "Прохорова Анастасия"
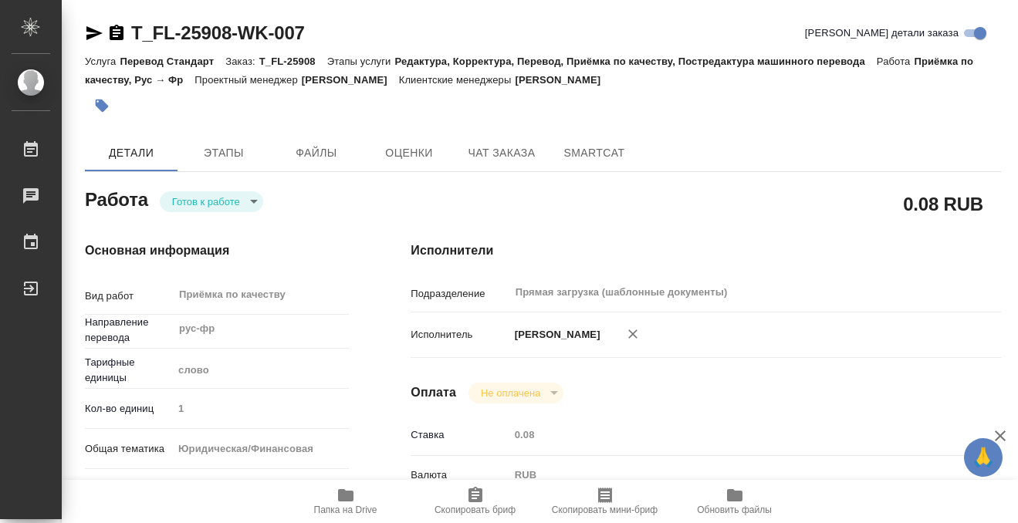
type input "Петрова Валерия"
type input "/Clients/FL_T/Orders/T_FL-25908"
type textarea "x"
type textarea "рус-фр под нот"
type textarea "x"
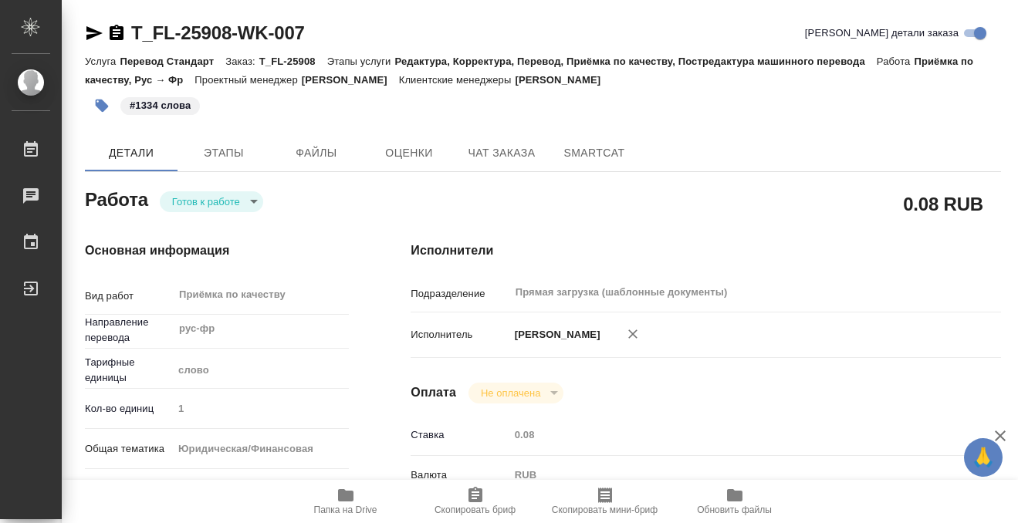
type textarea "x"
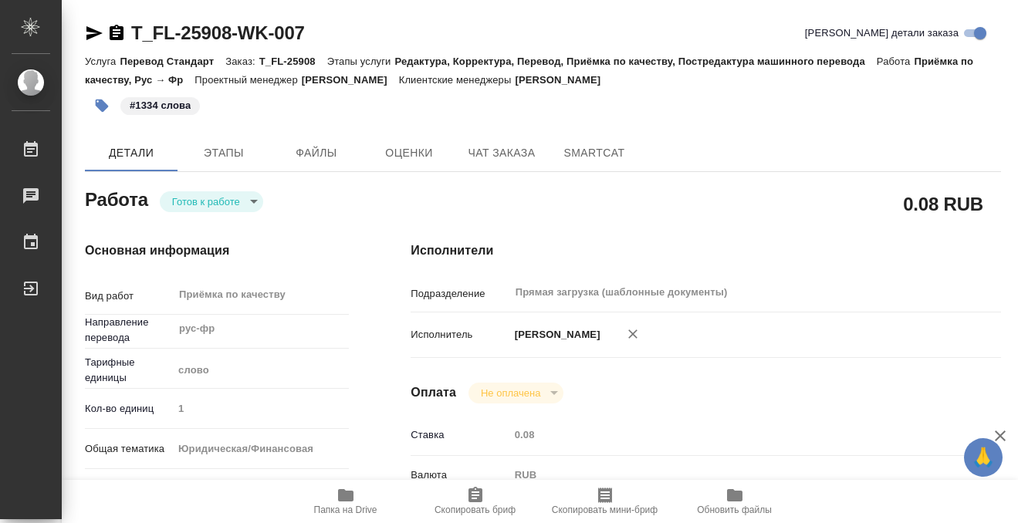
type textarea "x"
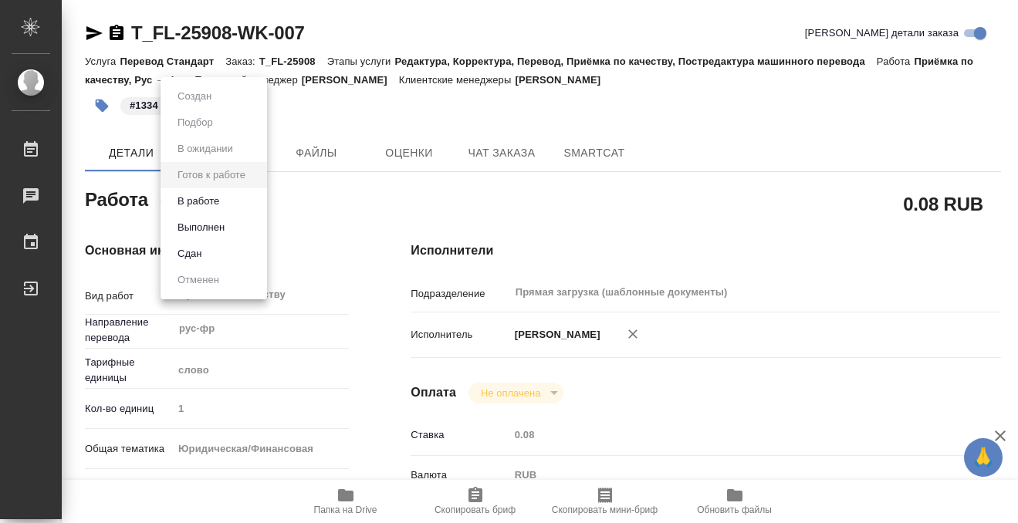
click at [232, 202] on body "🙏 .cls-1 fill:#fff; AWATERA Kobzeva Elizaveta Работы 0 Чаты График Выйти T_FL-2…" at bounding box center [509, 261] width 1018 height 523
click at [230, 228] on li "Выполнен" at bounding box center [214, 228] width 107 height 26
type textarea "x"
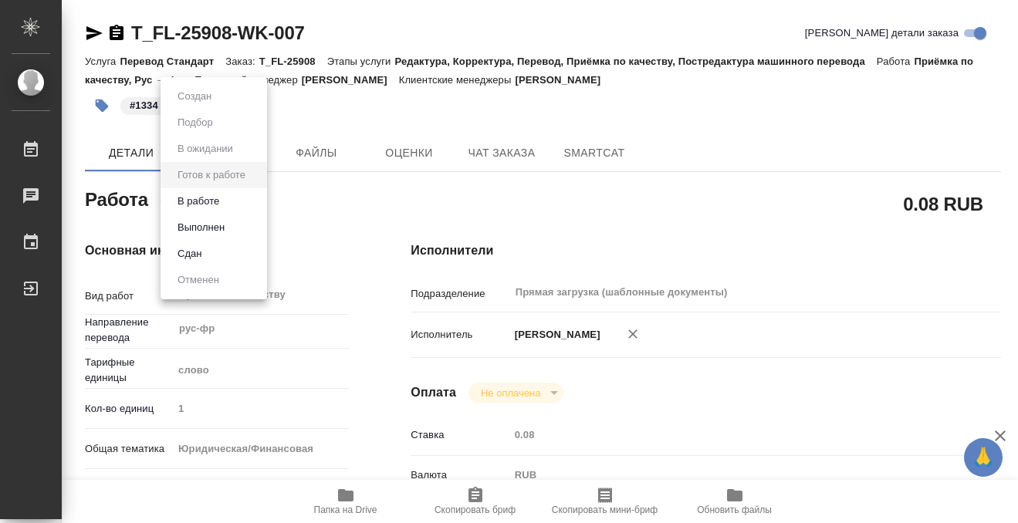
type textarea "x"
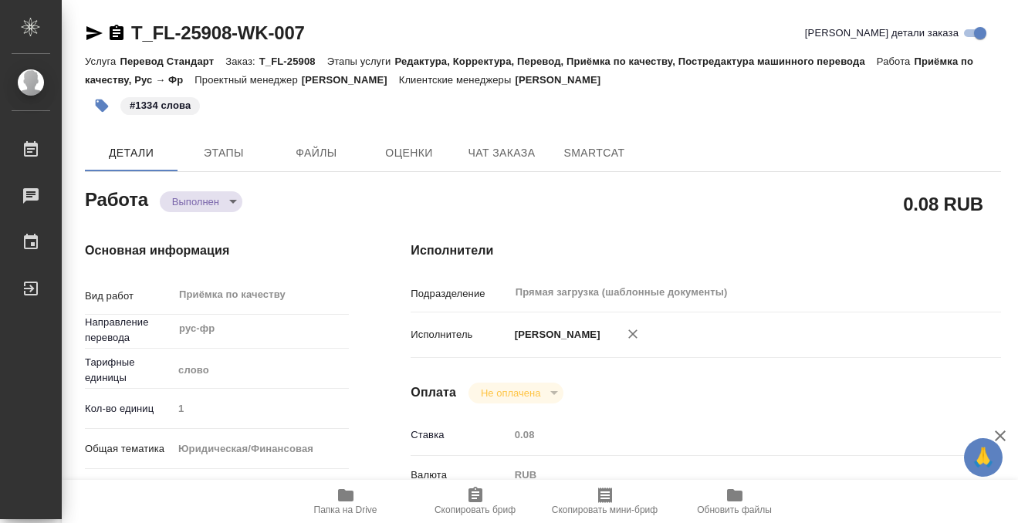
type textarea "x"
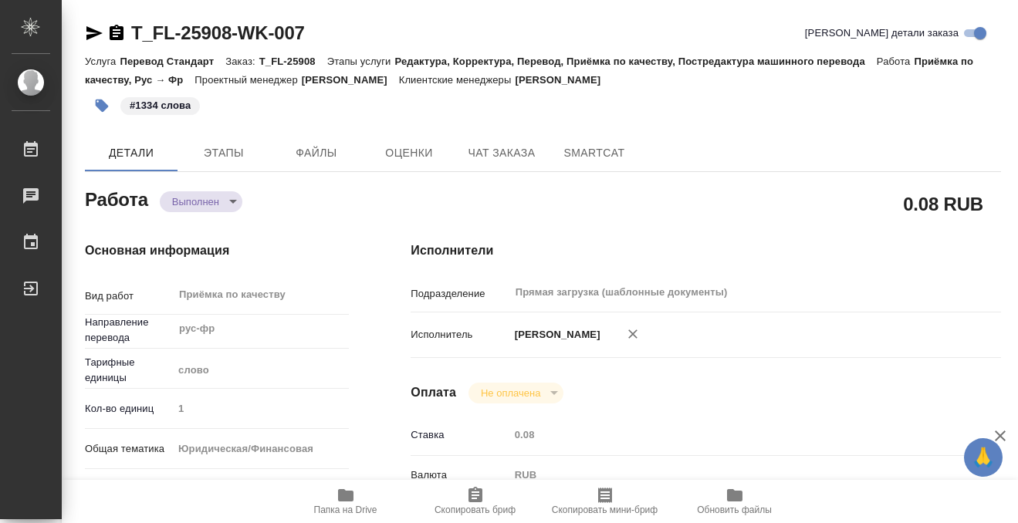
type textarea "x"
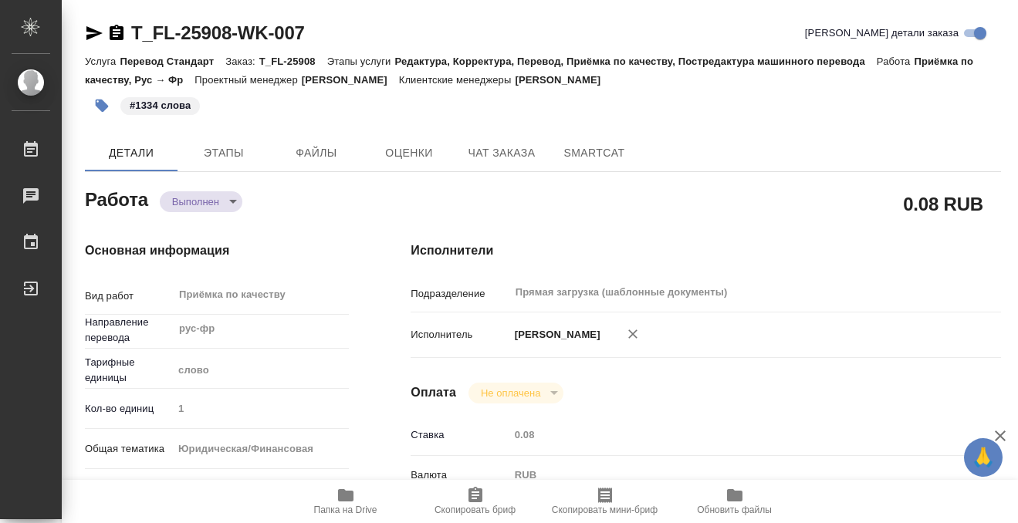
click at [115, 34] on icon "button" at bounding box center [117, 32] width 14 height 15
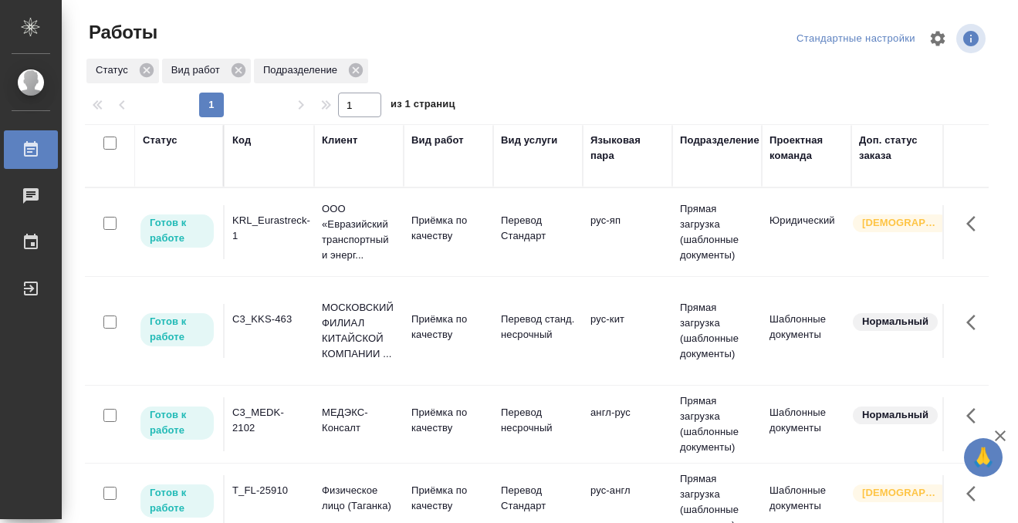
click at [286, 242] on div "KRL_Eurastreck-1" at bounding box center [269, 228] width 74 height 31
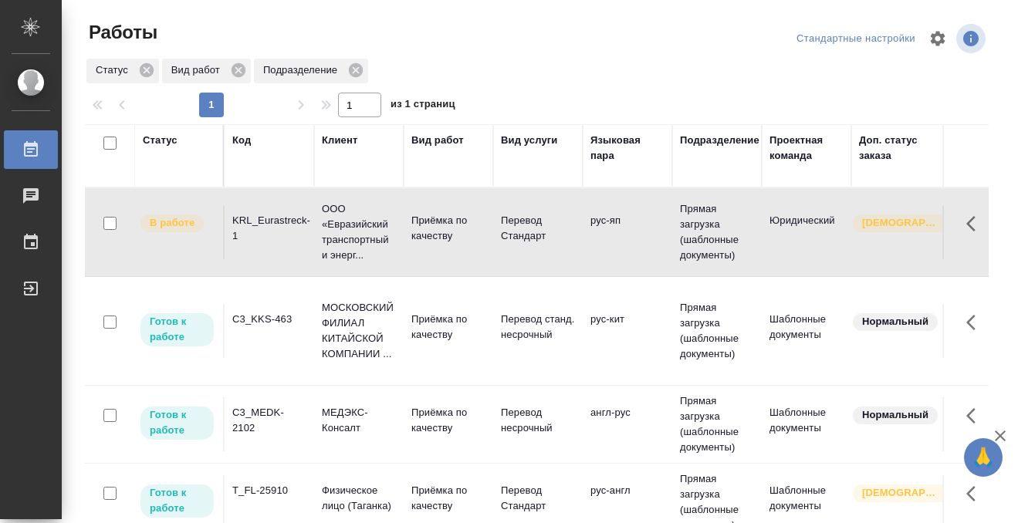
click at [286, 242] on div "KRL_Eurastreck-1" at bounding box center [269, 228] width 74 height 31
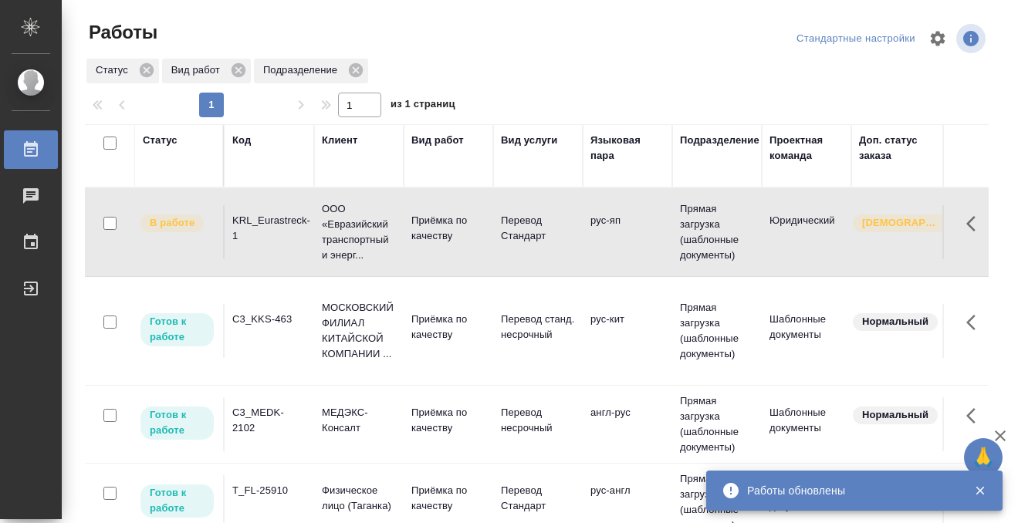
scroll to position [480, 0]
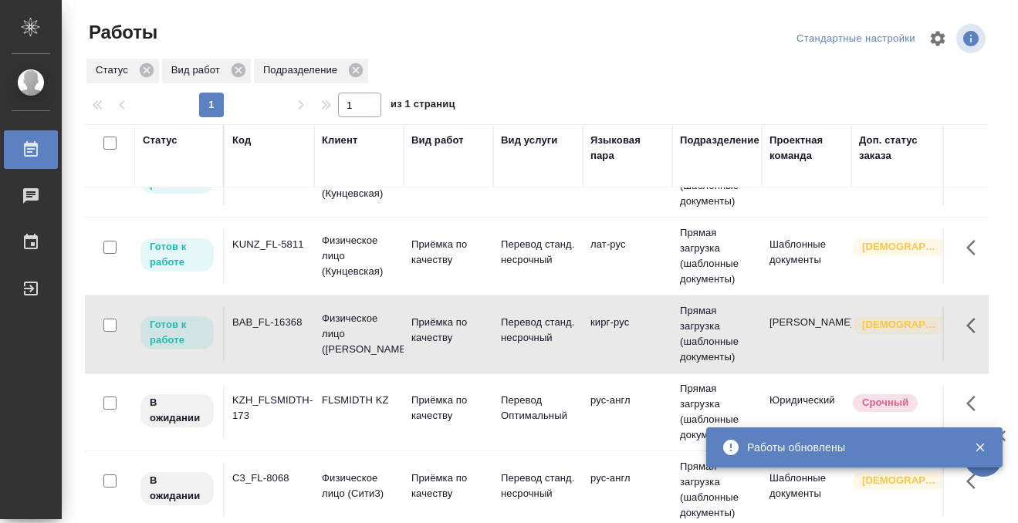
click at [167, 140] on div "Статус" at bounding box center [160, 140] width 35 height 15
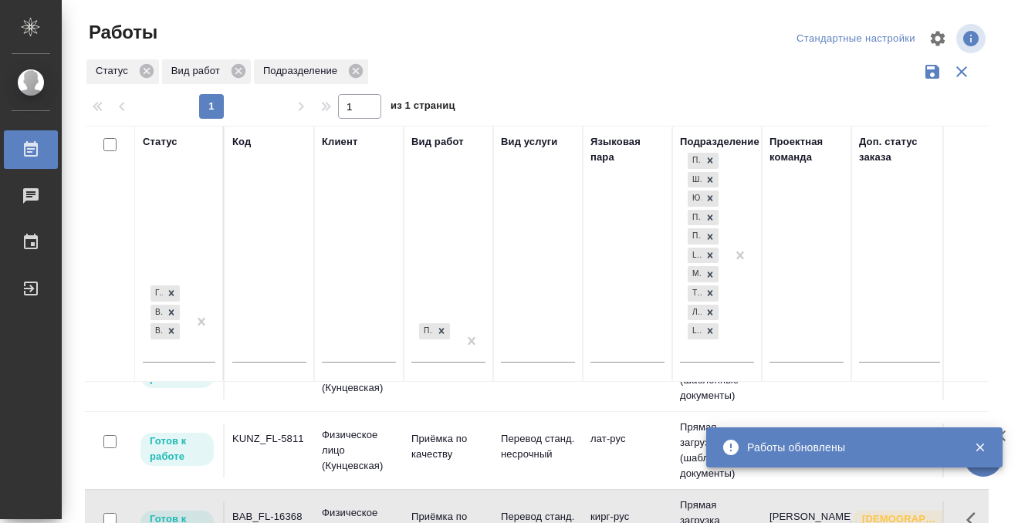
scroll to position [0, 0]
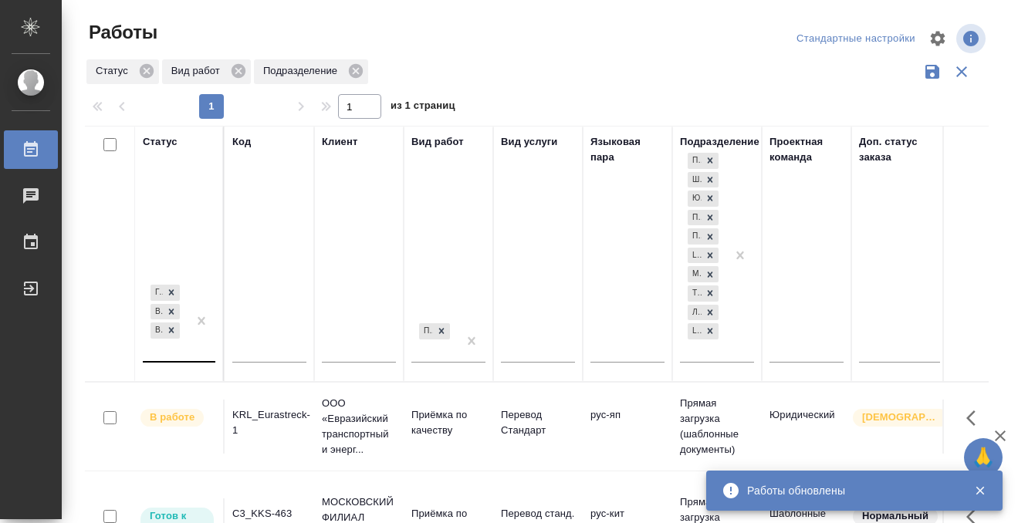
click at [164, 355] on div "Готов к работе В работе В ожидании" at bounding box center [165, 321] width 45 height 79
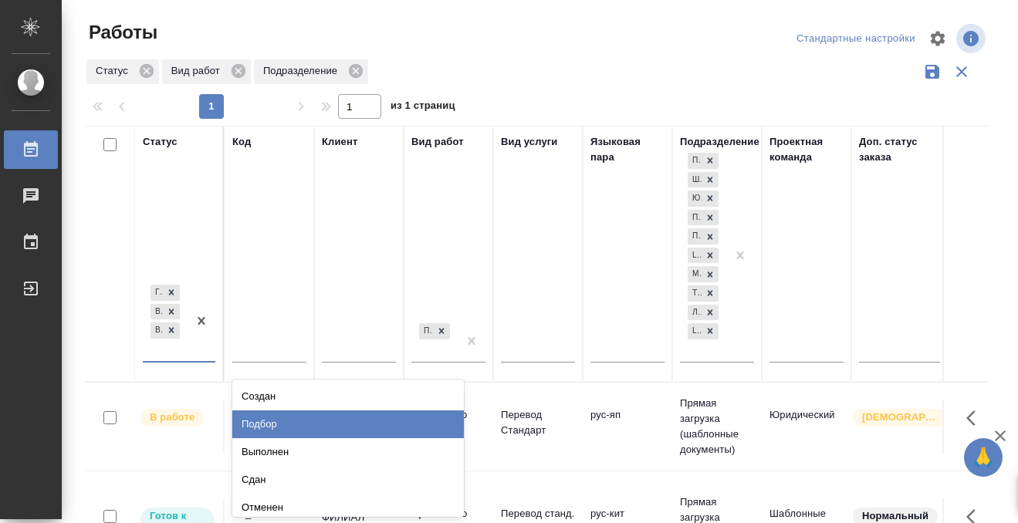
scroll to position [5, 0]
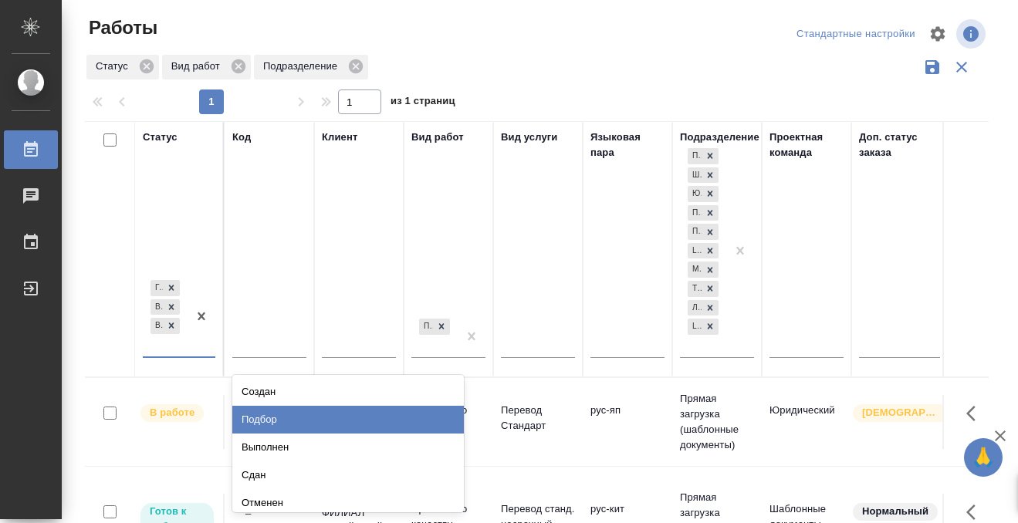
click at [292, 428] on div "Подбор" at bounding box center [348, 420] width 232 height 28
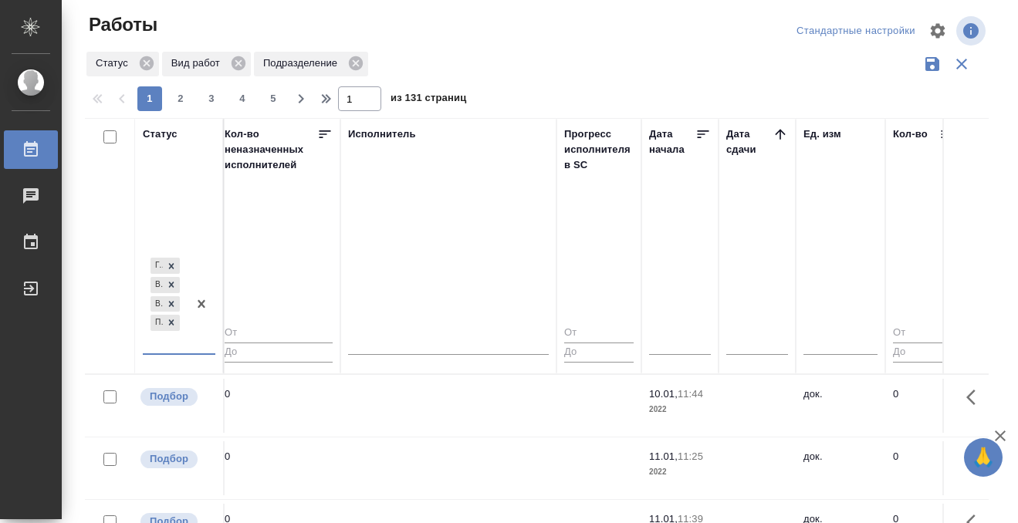
scroll to position [0, 923]
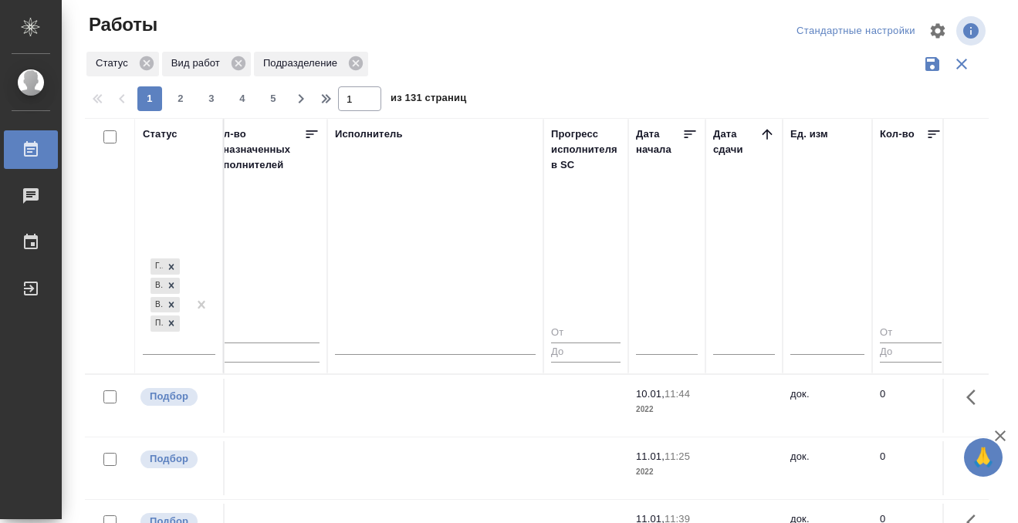
click at [763, 133] on icon at bounding box center [766, 134] width 15 height 15
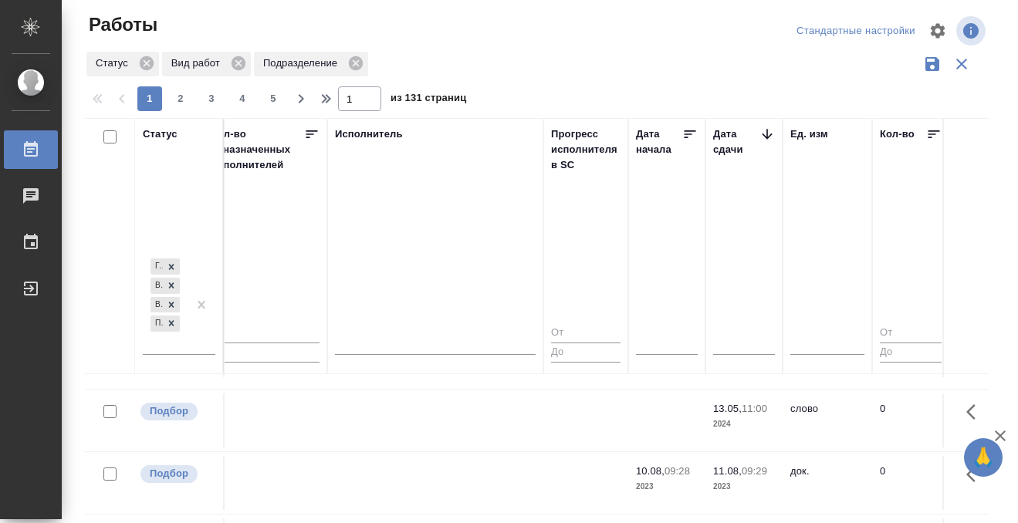
scroll to position [1646, 923]
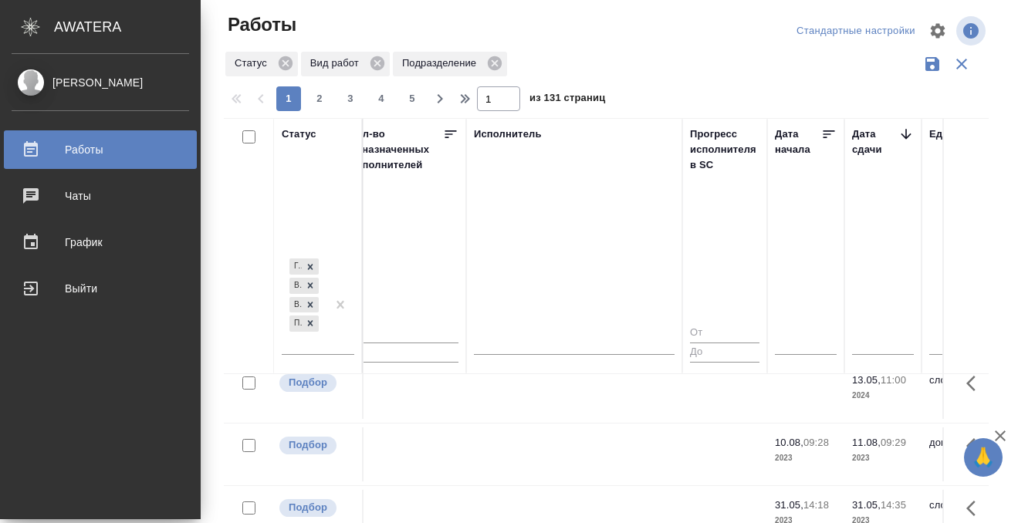
click at [39, 150] on icon at bounding box center [31, 149] width 19 height 19
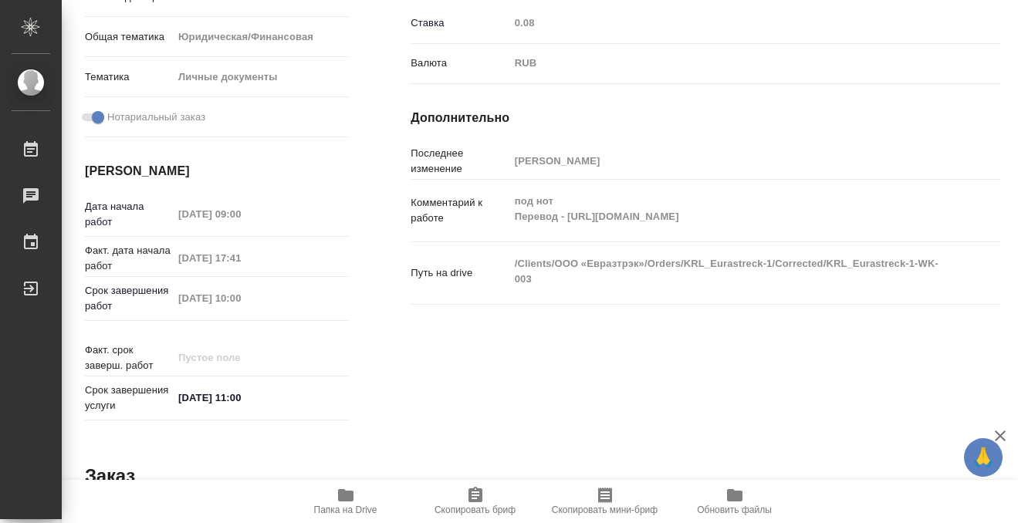
scroll to position [824, 0]
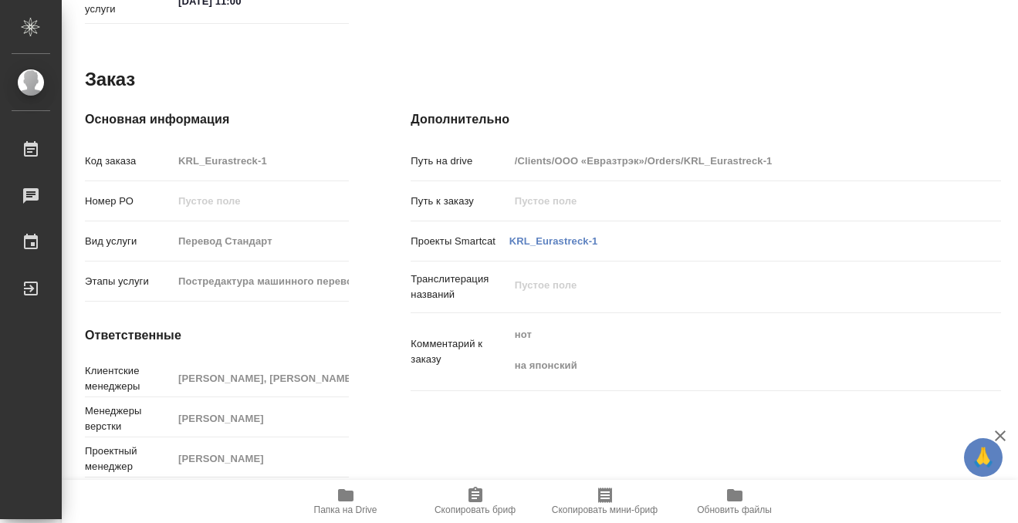
click at [345, 501] on icon "button" at bounding box center [345, 495] width 15 height 12
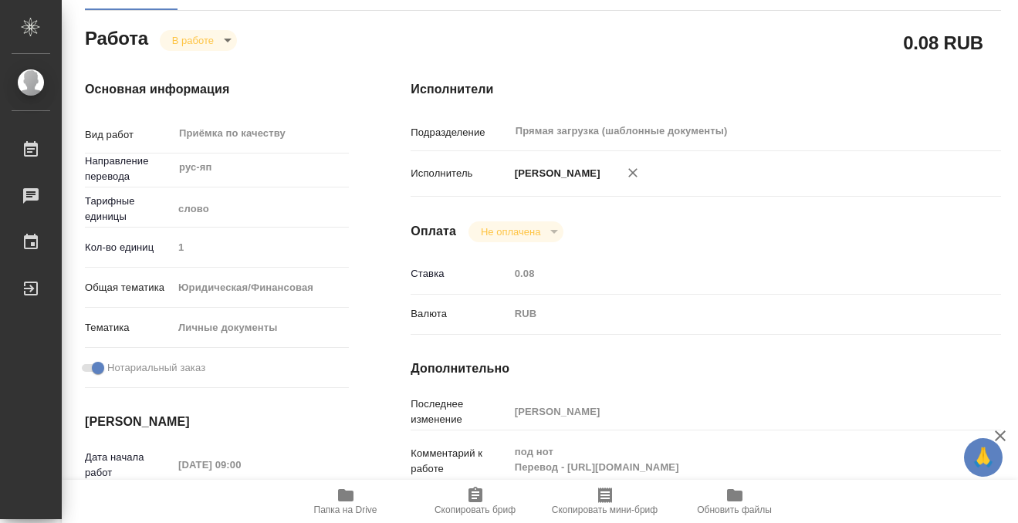
scroll to position [0, 0]
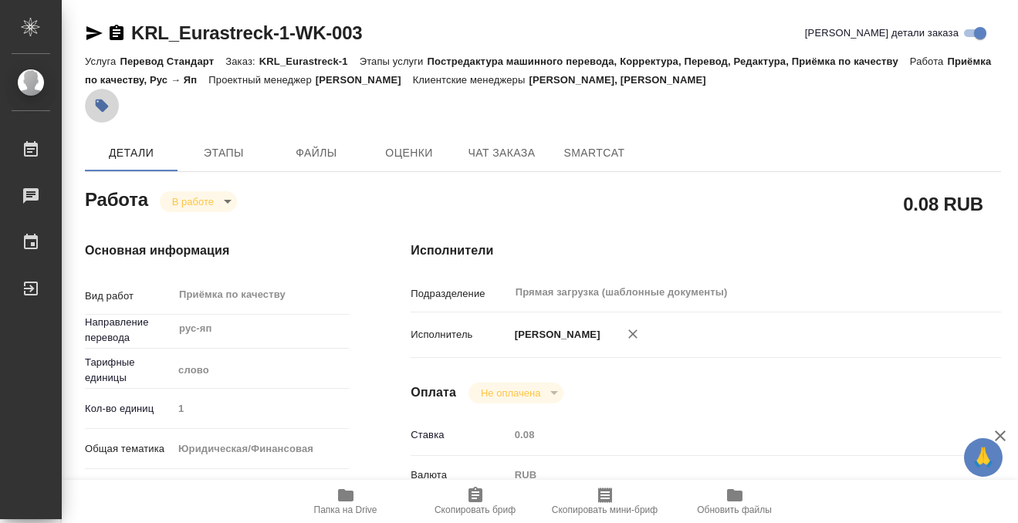
click at [94, 109] on icon "button" at bounding box center [101, 105] width 15 height 15
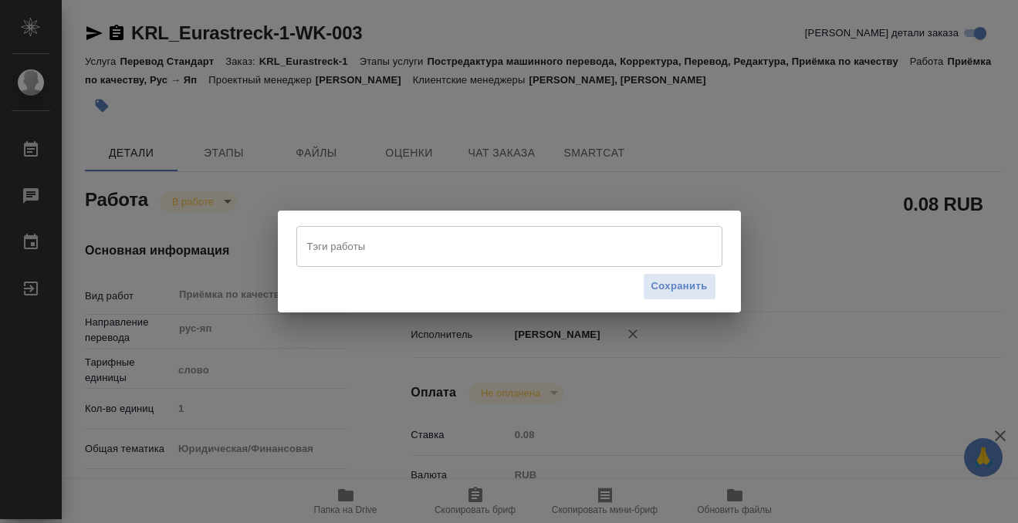
click at [320, 249] on input "Тэги работы" at bounding box center [494, 246] width 383 height 26
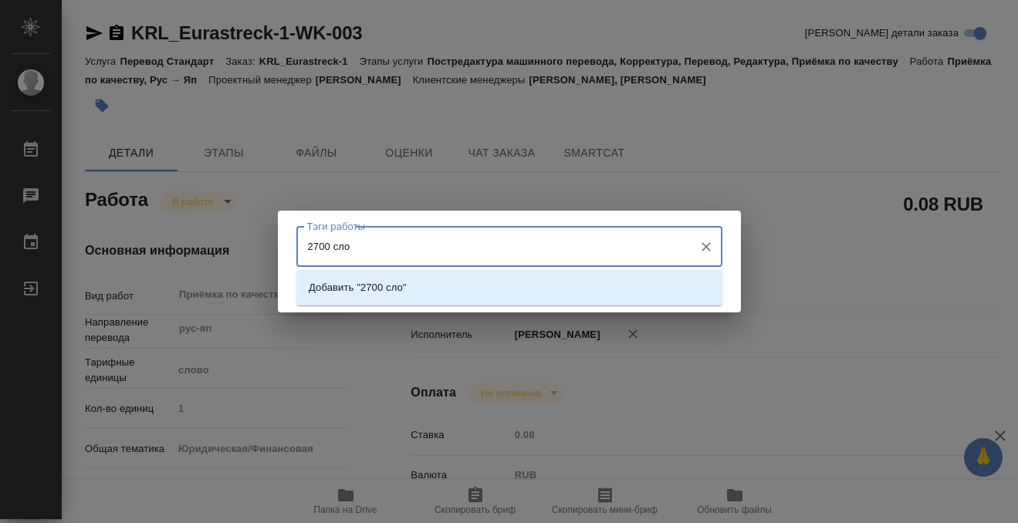
type input "2700 слов"
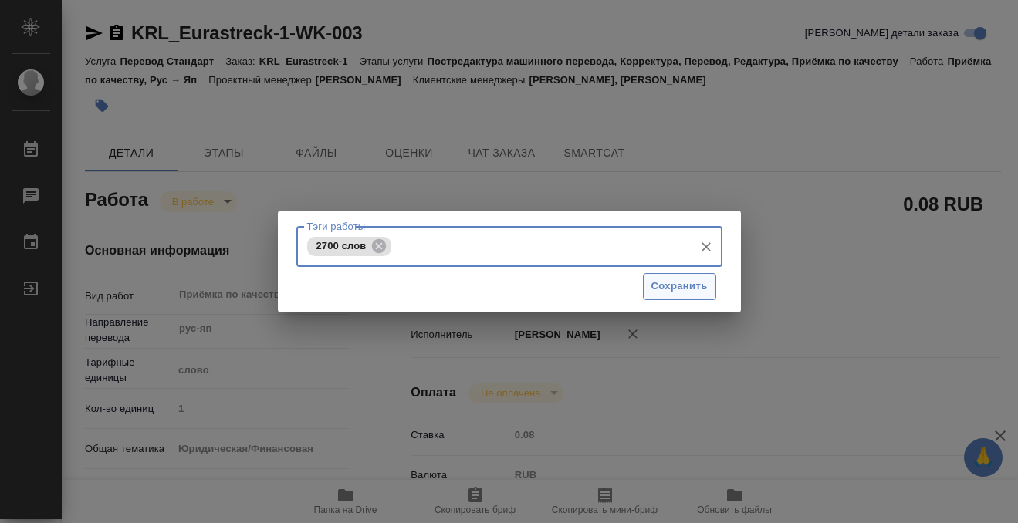
click at [652, 291] on span "Сохранить" at bounding box center [679, 287] width 56 height 18
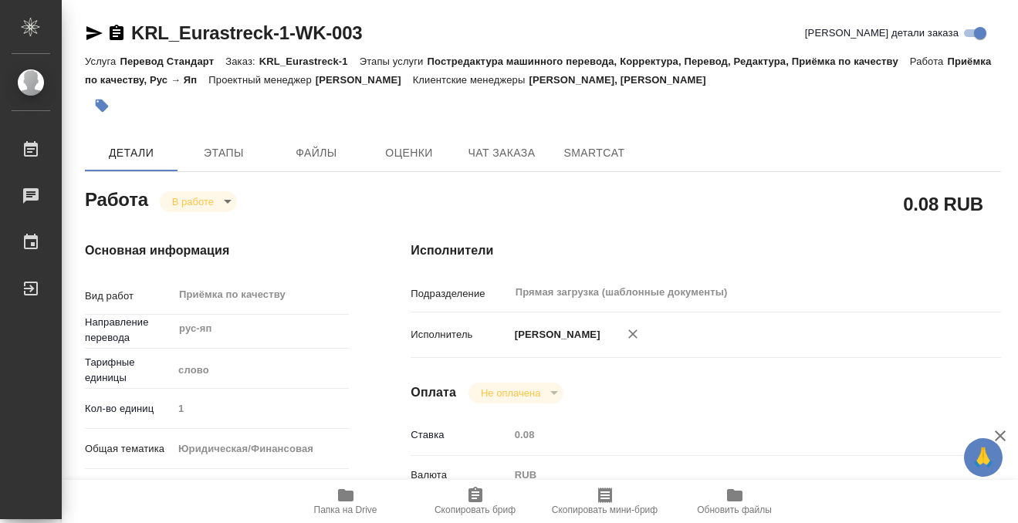
type input "inProgress"
type input "рус-яп"
type input "5a8b1489cc6b4906c91bfd90"
type input "1"
type input "yr-fn"
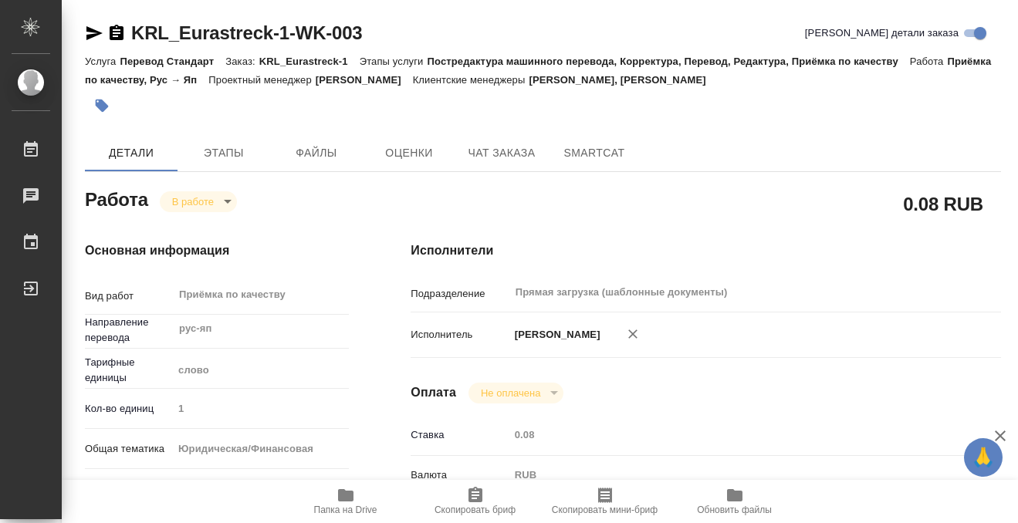
type input "5a8b8b956a9677013d343cfe"
checkbox input "true"
type input "21.08.2025 09:00"
type input "20.08.2025 17:41"
type input "21.08.2025 10:00"
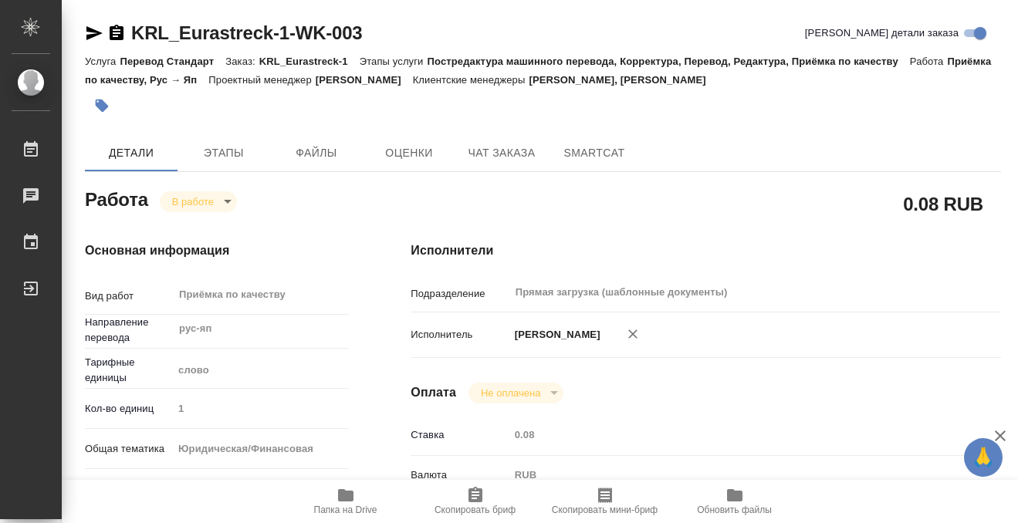
type input "21.08.2025 11:00"
type input "Прямая загрузка (шаблонные документы)"
type input "notPayed"
type input "0.08"
type input "RUB"
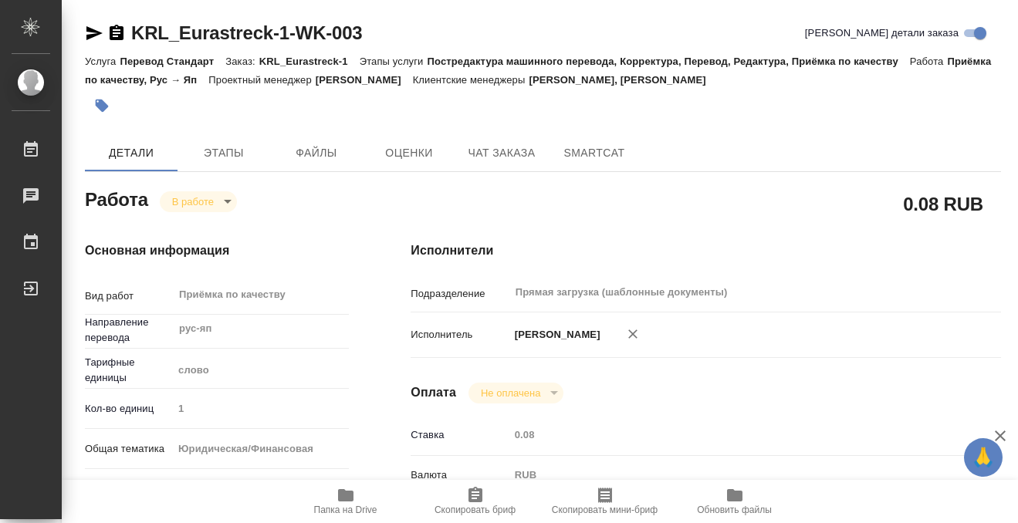
type input "[PERSON_NAME]"
type input "KRL_Eurastreck-1"
type input "Перевод Стандарт"
type input "Постредактура машинного перевода, Корректура, Перевод, Редактура, Приёмка по ка…"
type input "[PERSON_NAME], [PERSON_NAME]"
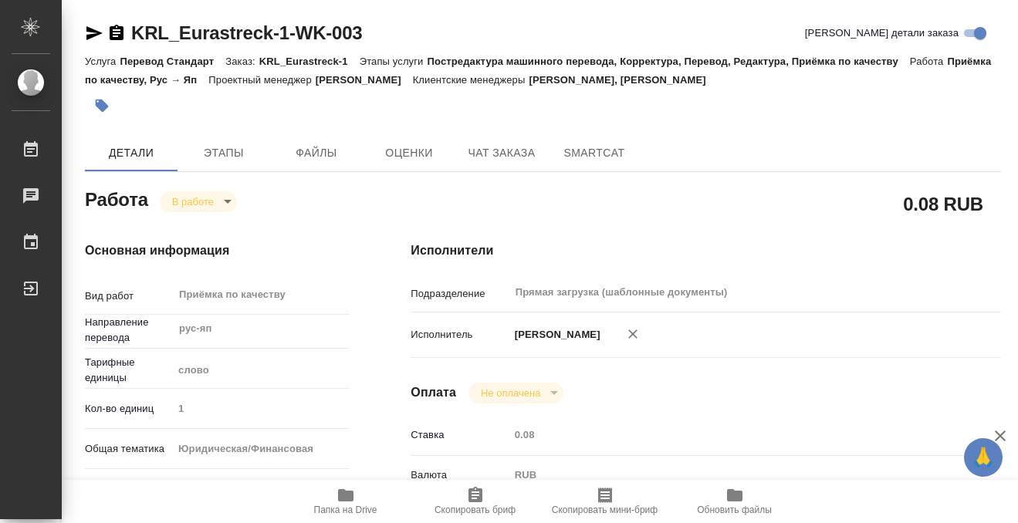
type input "[PERSON_NAME]"
type input "/Clients/ООО «Евразтрэк»/Orders/KRL_Eurastreck-1"
click at [222, 201] on body "🙏 .cls-1 fill:#fff; AWATERA Kobzeva Elizaveta Работы 0 Чаты График Выйти KRL_Eu…" at bounding box center [509, 261] width 1018 height 523
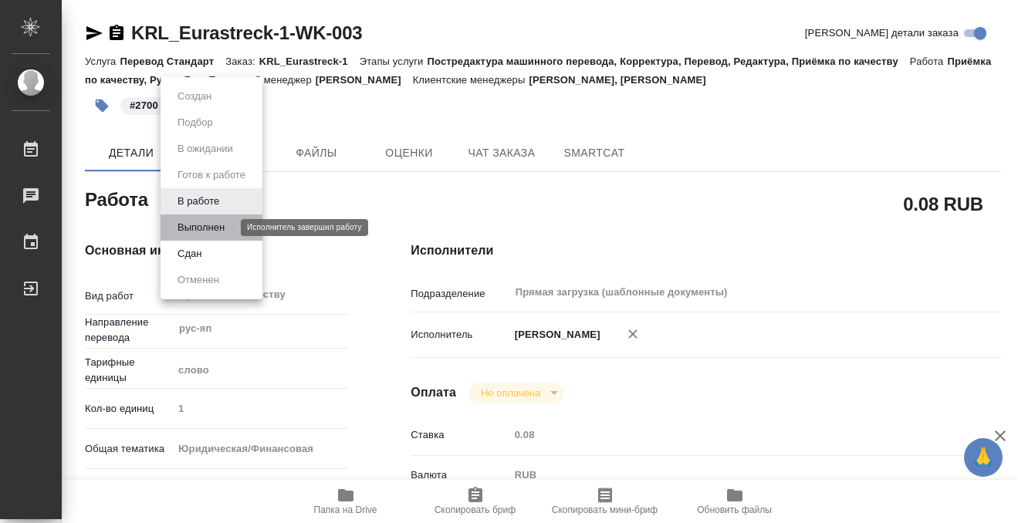
click at [218, 228] on button "Выполнен" at bounding box center [201, 227] width 56 height 17
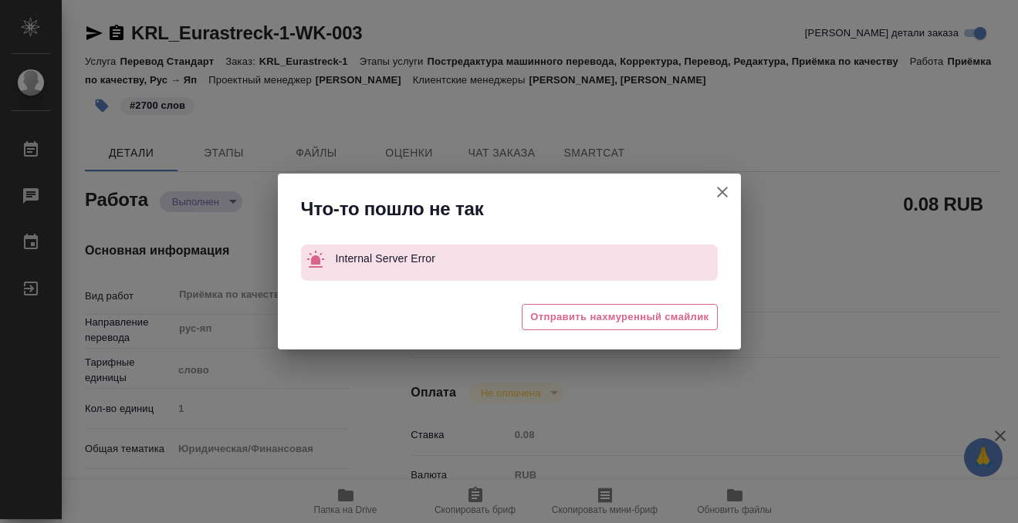
type textarea "x"
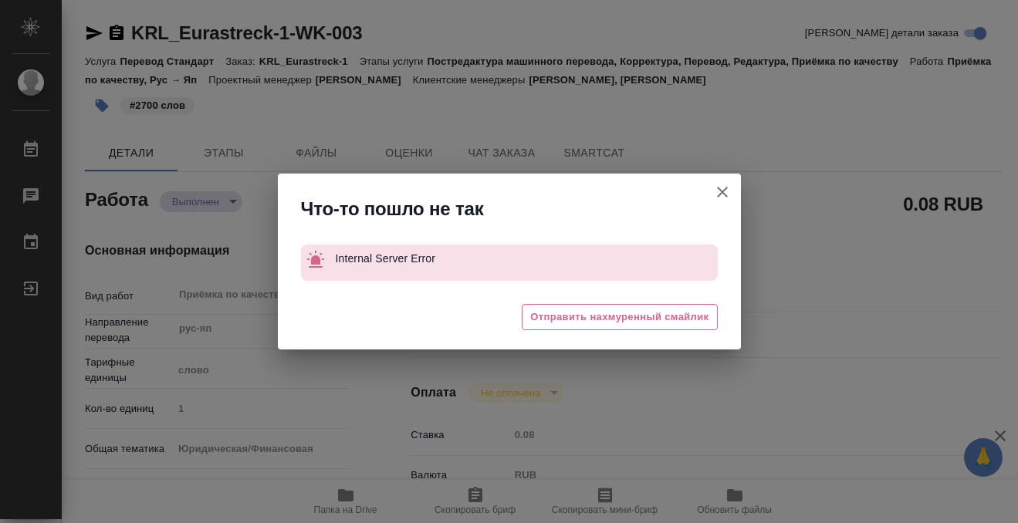
type textarea "x"
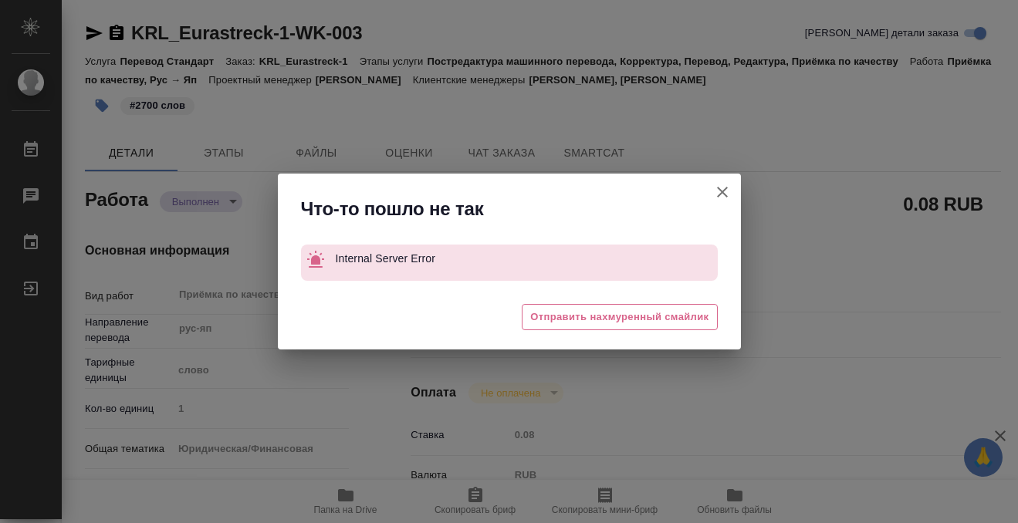
click at [724, 201] on icon "button" at bounding box center [722, 192] width 19 height 19
type textarea "x"
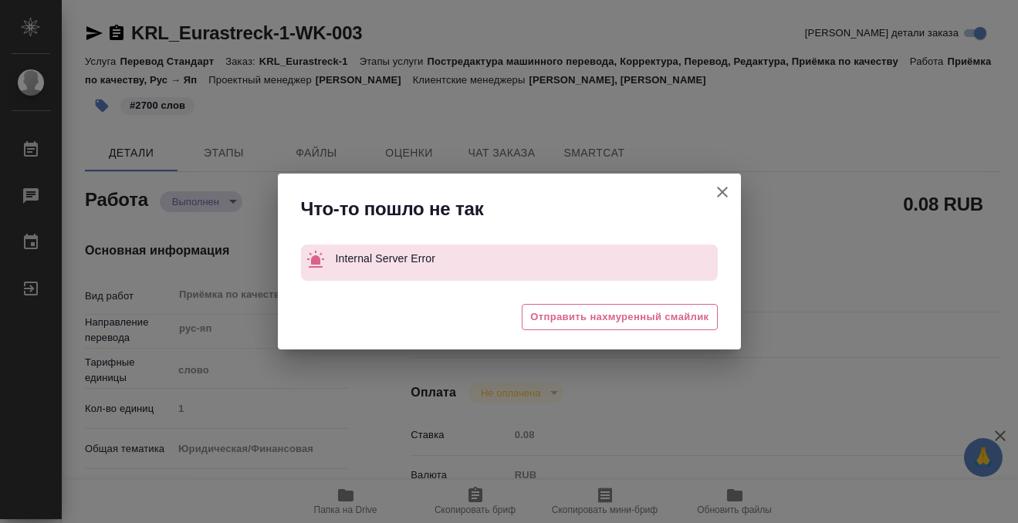
type textarea "x"
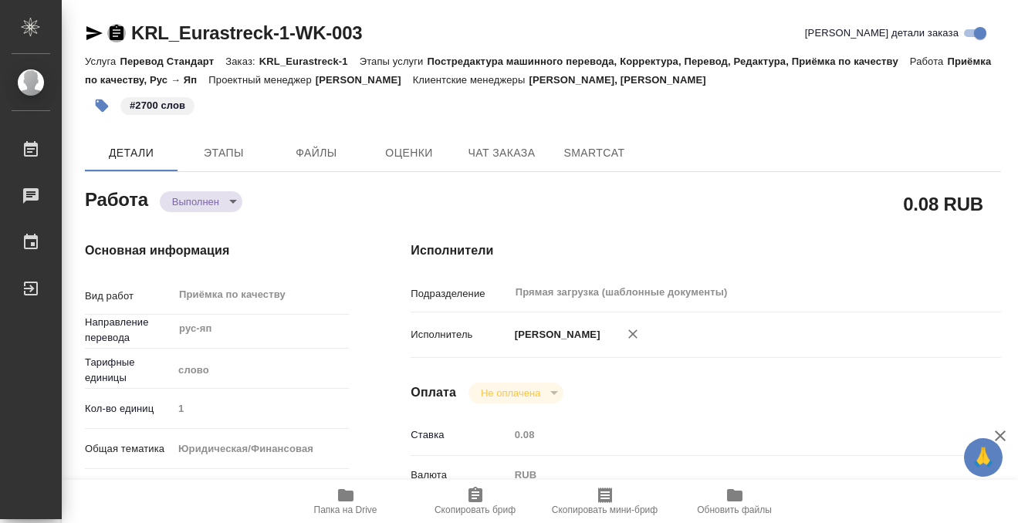
click at [120, 30] on icon "button" at bounding box center [117, 32] width 14 height 15
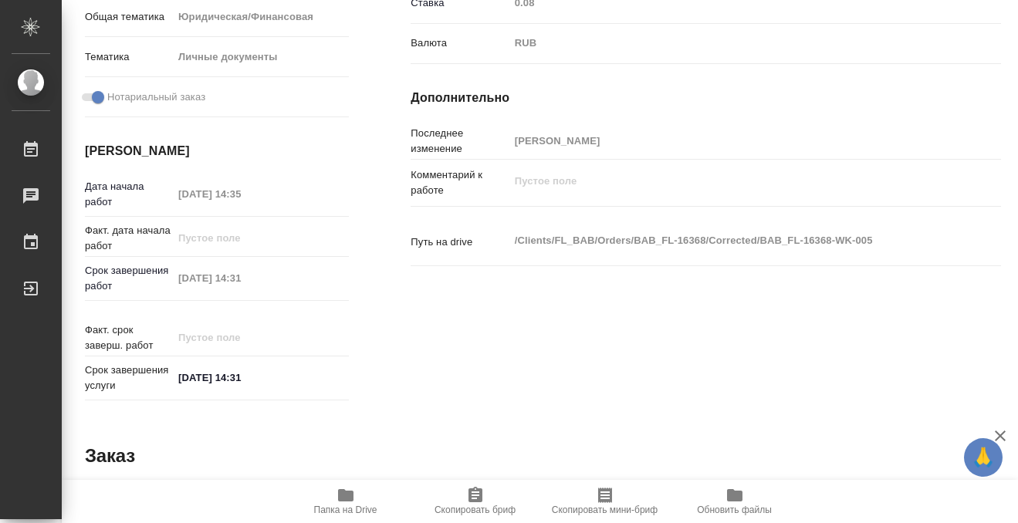
scroll to position [824, 0]
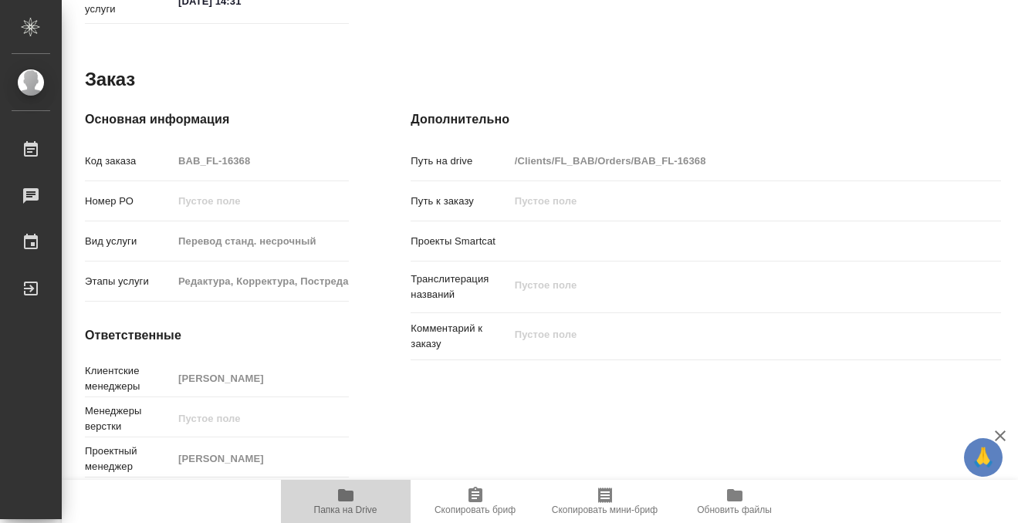
click at [349, 500] on icon "button" at bounding box center [345, 495] width 15 height 12
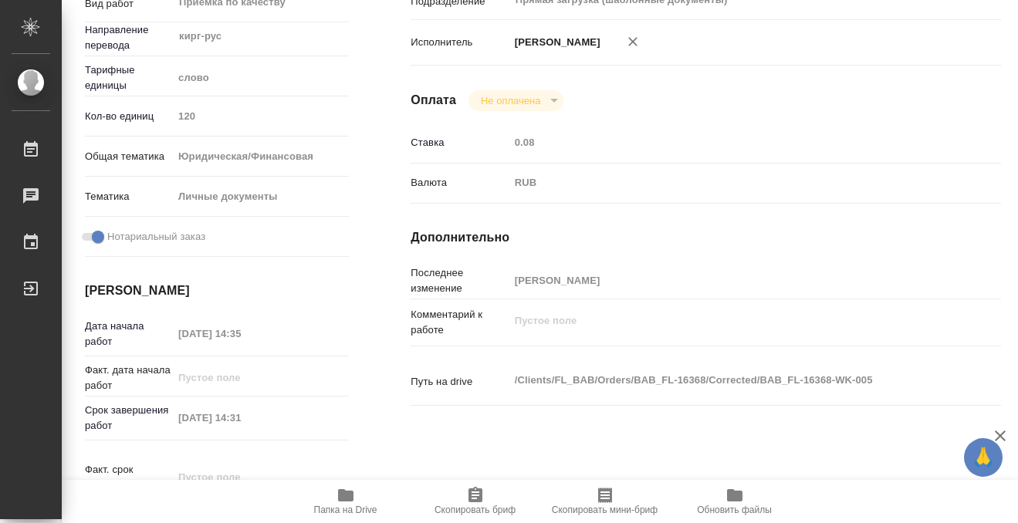
scroll to position [0, 0]
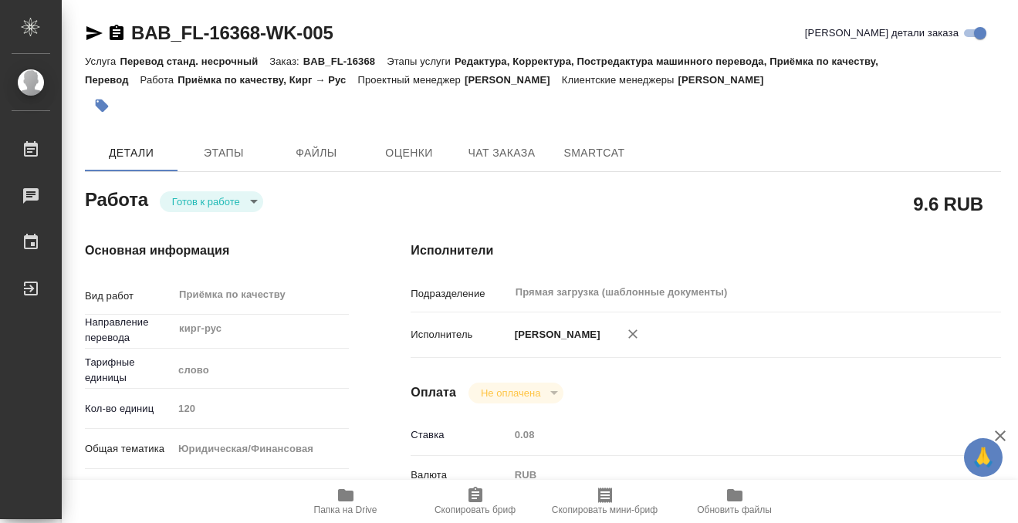
click at [111, 110] on button "button" at bounding box center [102, 106] width 34 height 34
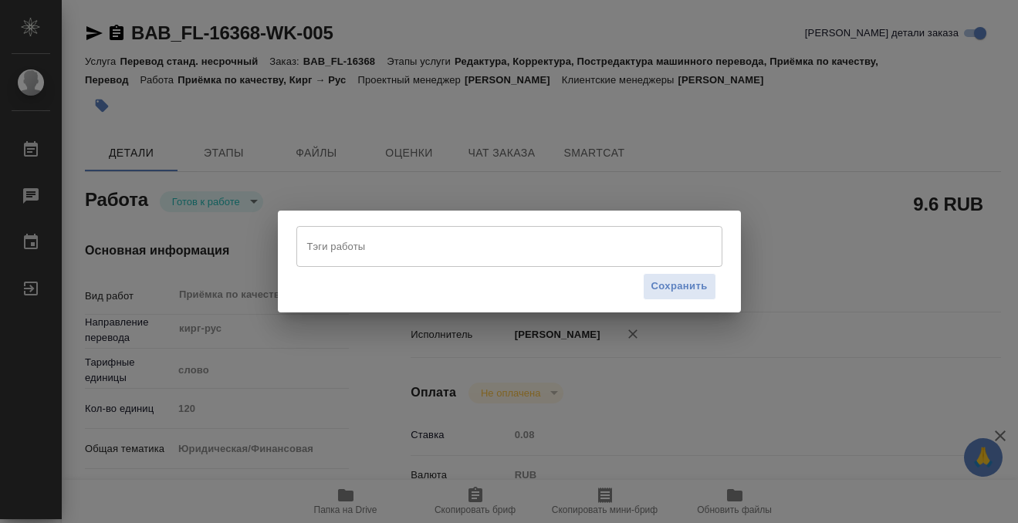
click at [364, 256] on input "Тэги работы" at bounding box center [494, 246] width 383 height 26
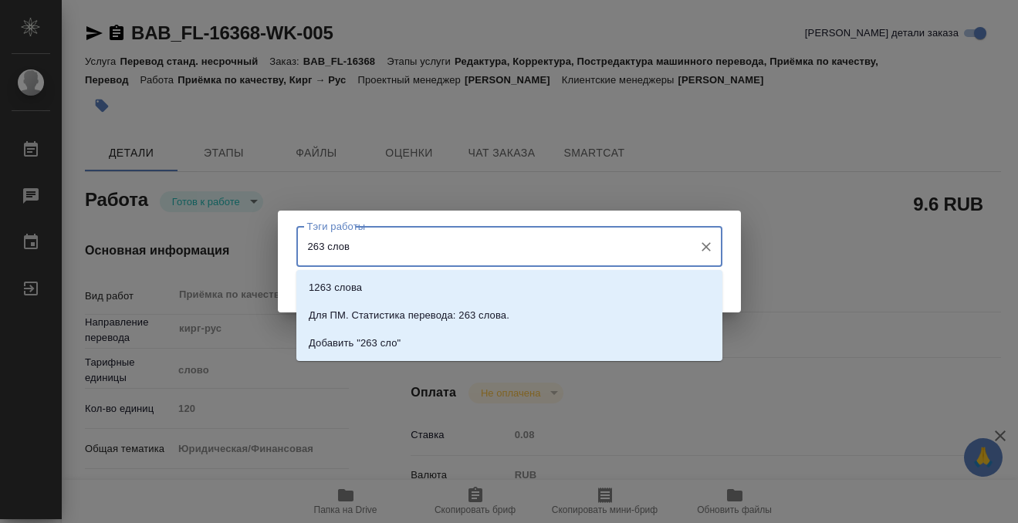
type input "263 слова"
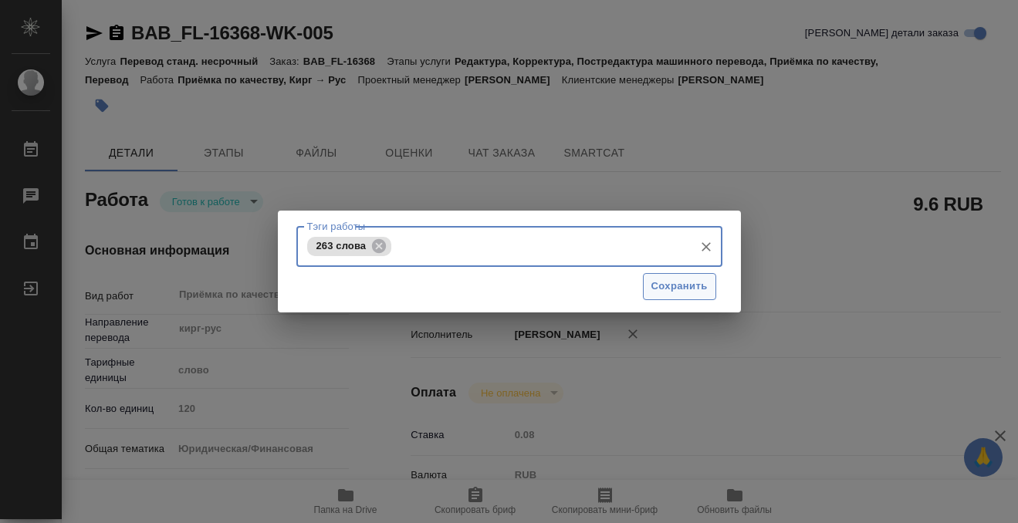
click at [698, 296] on button "Сохранить" at bounding box center [679, 286] width 73 height 27
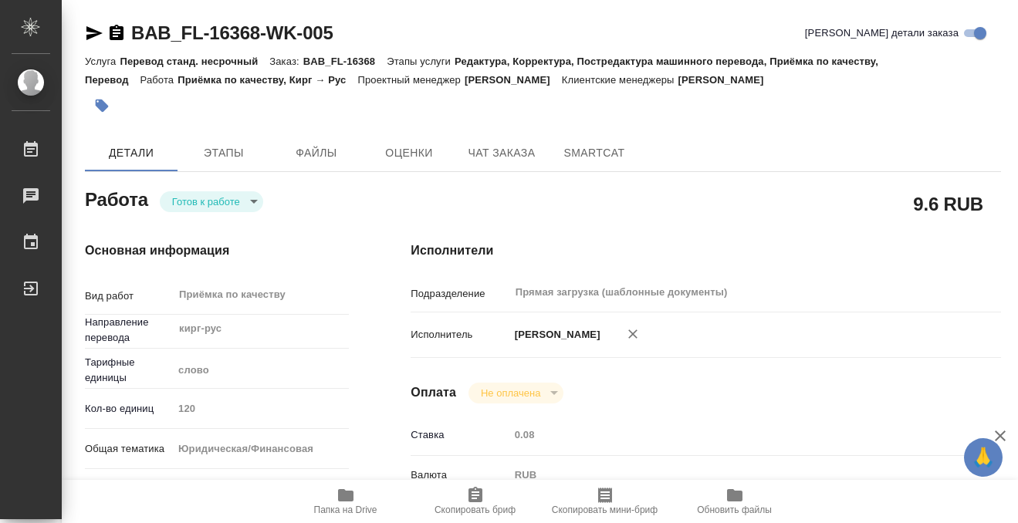
type input "readyForWork"
type input "кирг-рус"
type input "5a8b1489cc6b4906c91bfd90"
type input "120"
type input "yr-fn"
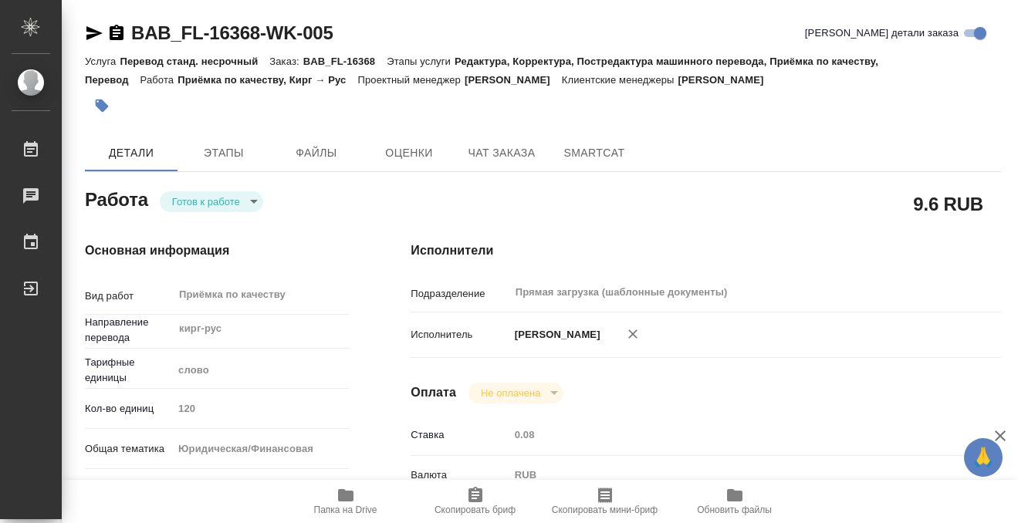
type input "5a8b8b956a9677013d343cfe"
checkbox input "true"
type input "20.08.2025 14:35"
type input "21.08.2025 14:31"
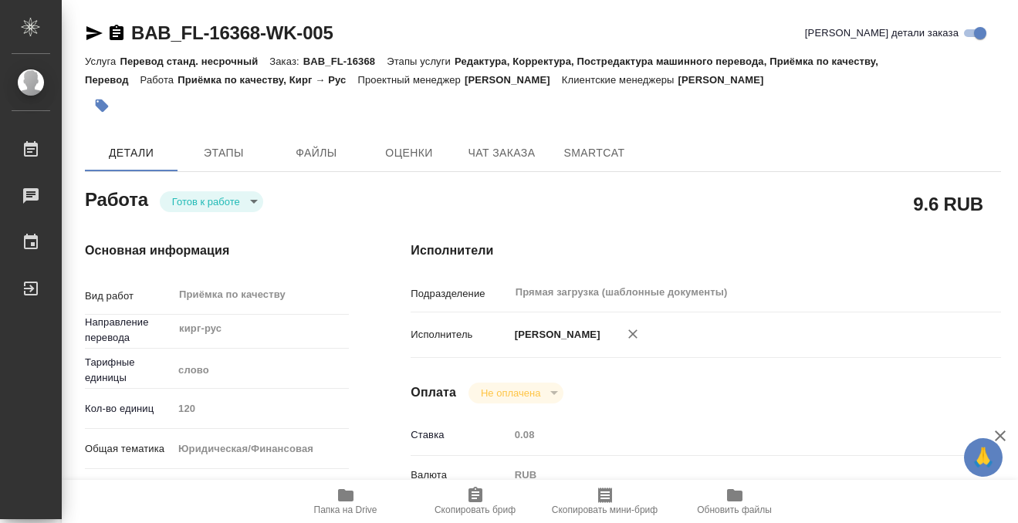
type input "Прямая загрузка (шаблонные документы)"
type input "notPayed"
type input "0.08"
type input "RUB"
type input "[PERSON_NAME]"
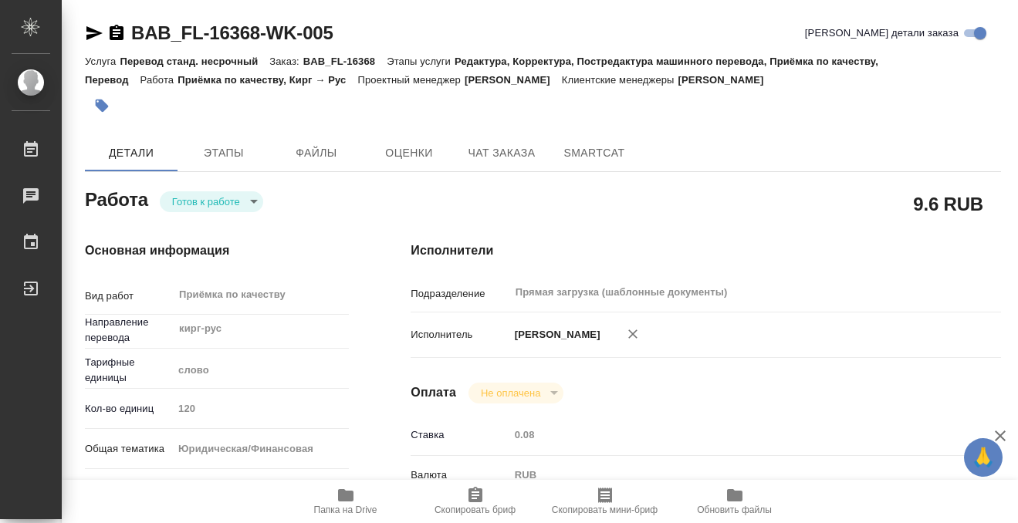
type input "BAB_FL-16368"
type input "Перевод станд. несрочный"
type input "Редактура, Корректура, Постредактура машинного перевода, Приёмка по качеству, П…"
type input "[PERSON_NAME]"
type input "/Clients/FL_BAB/Orders/BAB_FL-16368"
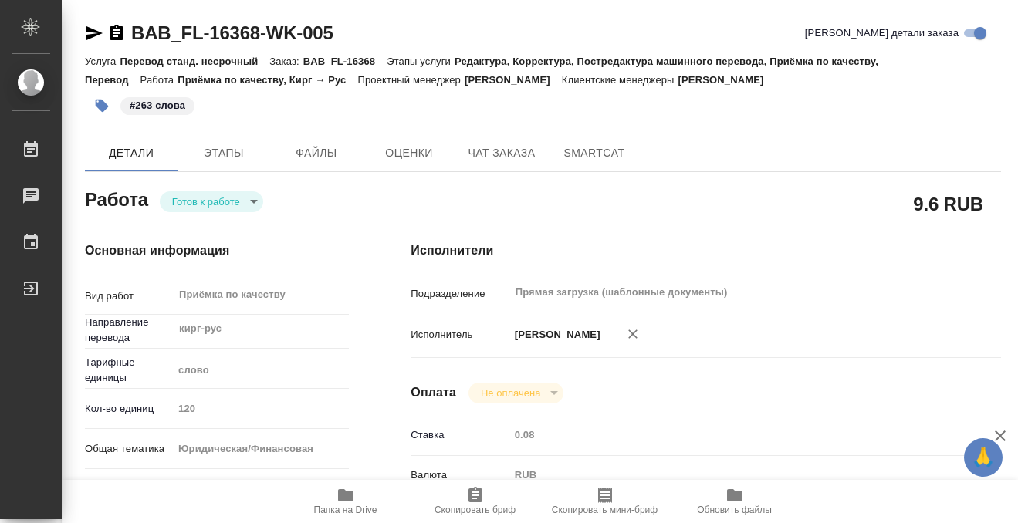
click at [226, 199] on body "🙏 .cls-1 fill:#fff; AWATERA Kobzeva Elizaveta Работы 0 Чаты График Выйти BAB_FL…" at bounding box center [509, 261] width 1018 height 523
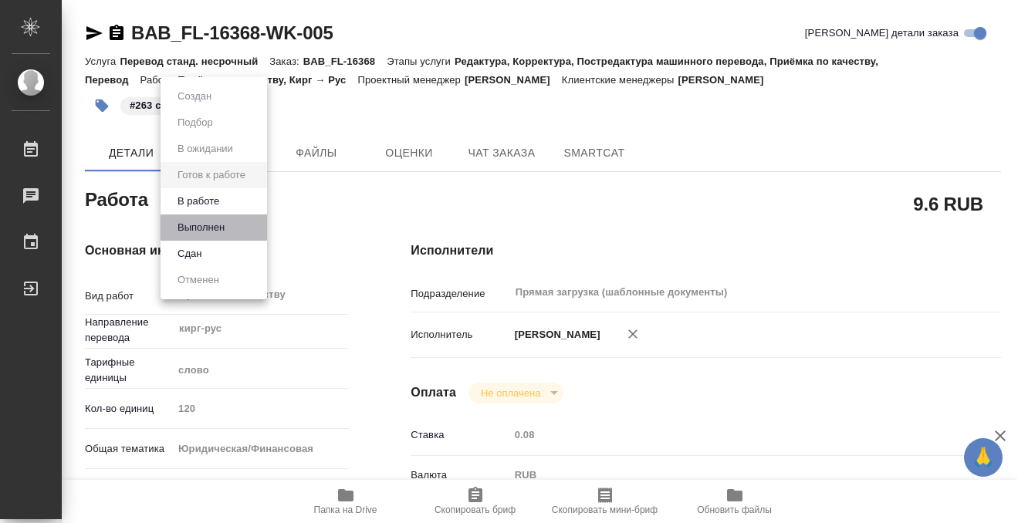
click at [224, 217] on li "Выполнен" at bounding box center [214, 228] width 107 height 26
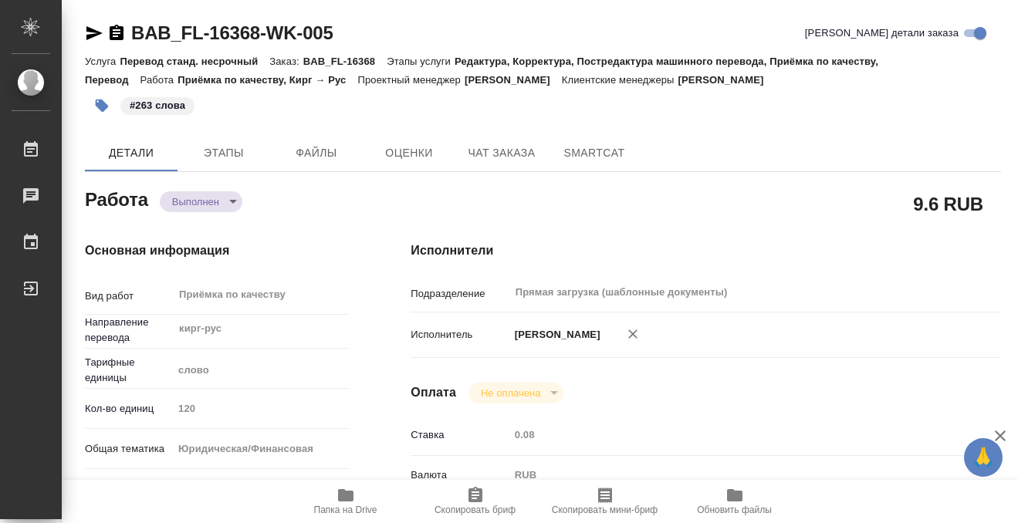
type textarea "x"
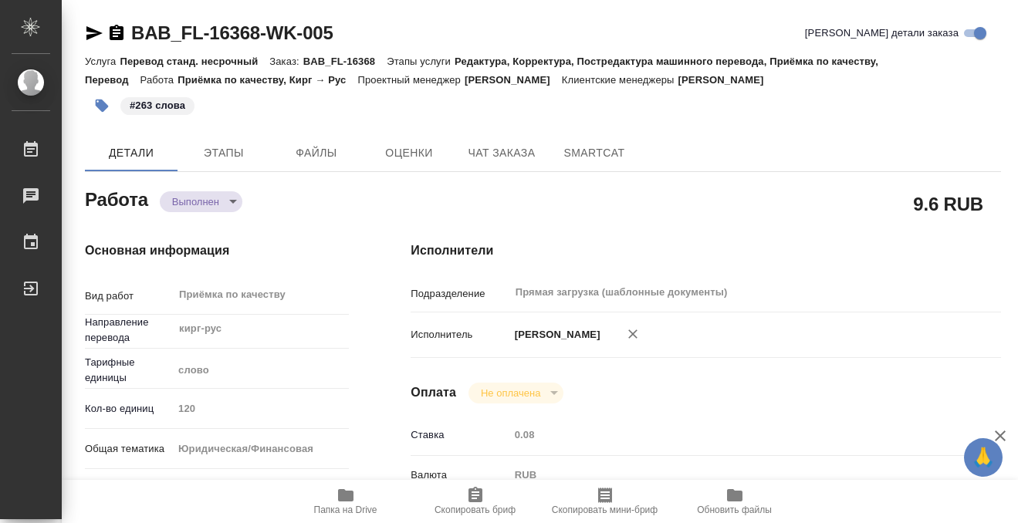
type textarea "x"
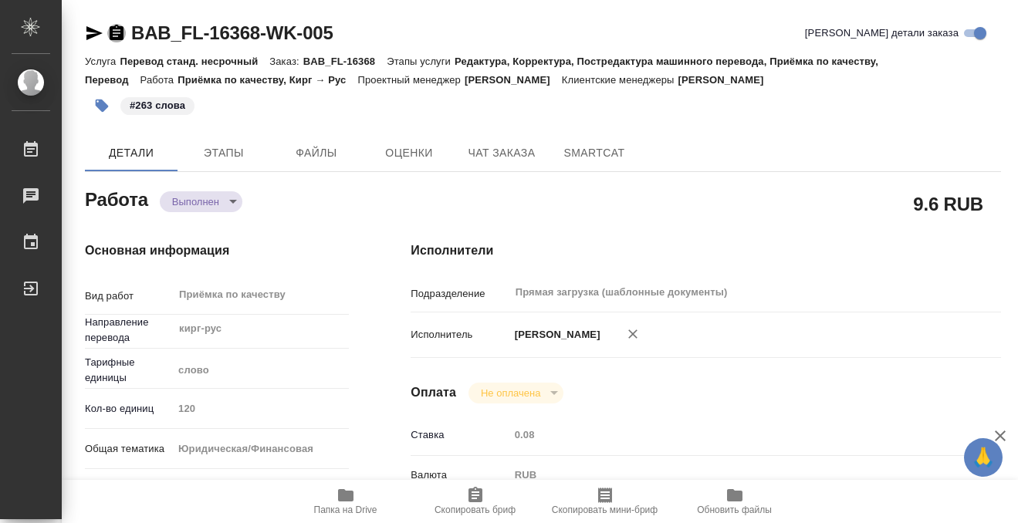
click at [117, 31] on icon "button" at bounding box center [117, 32] width 14 height 15
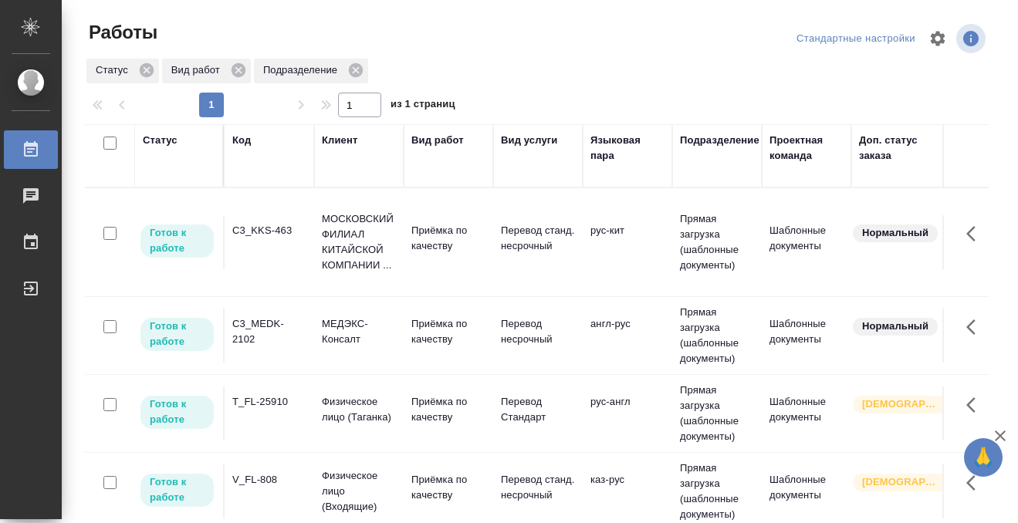
click at [164, 144] on div "Статус" at bounding box center [160, 140] width 35 height 15
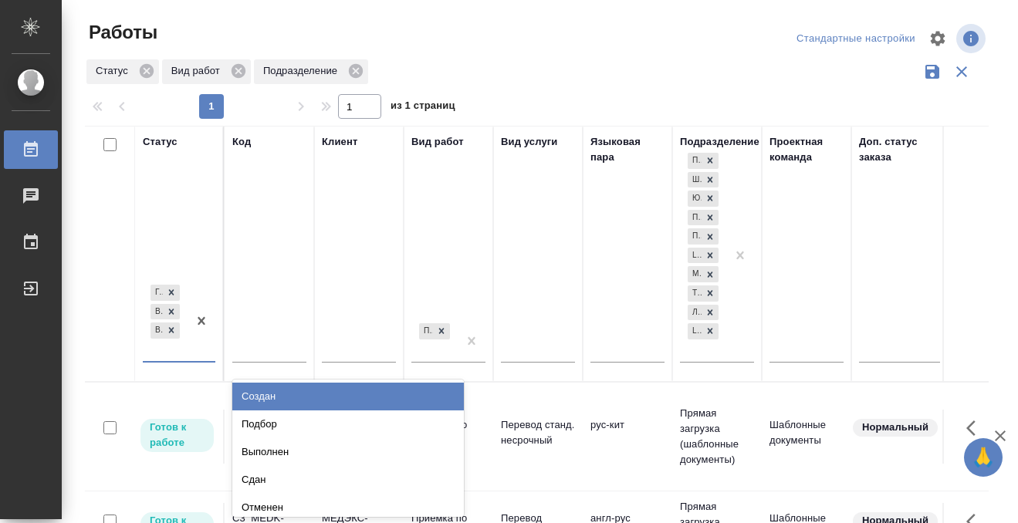
click at [174, 362] on div "option Создан focused, 1 of 8. 5 results available. Use Up and Down to choose o…" at bounding box center [179, 328] width 73 height 92
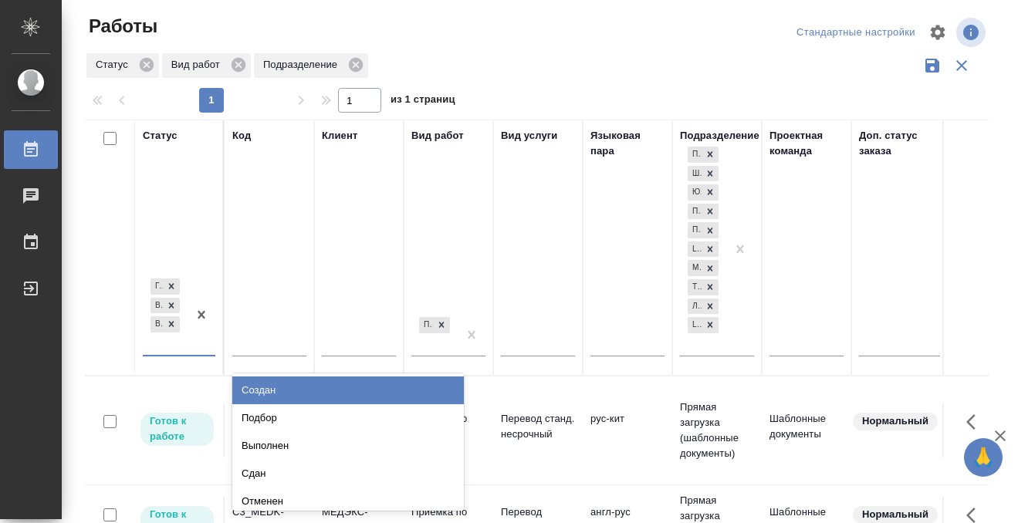
scroll to position [8, 0]
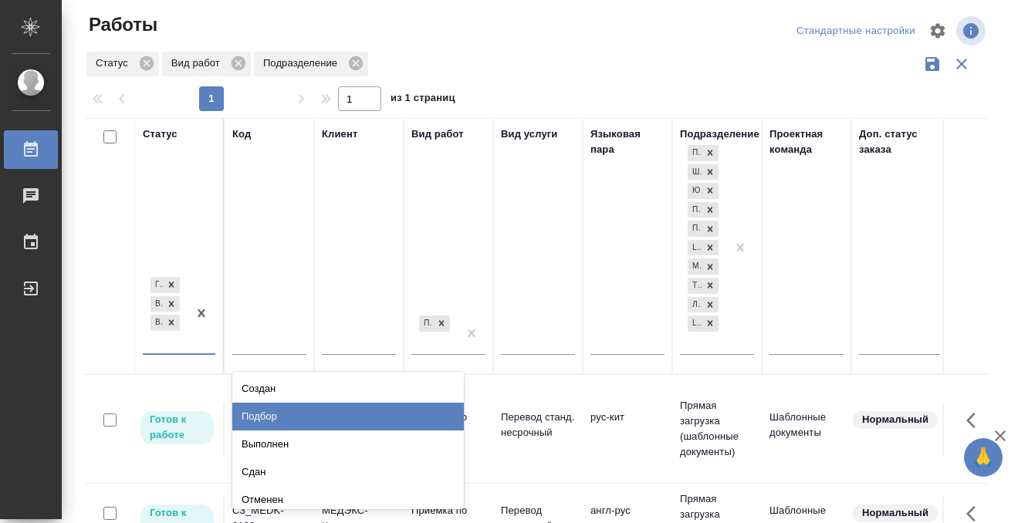
click at [306, 408] on div "Подбор" at bounding box center [348, 417] width 232 height 28
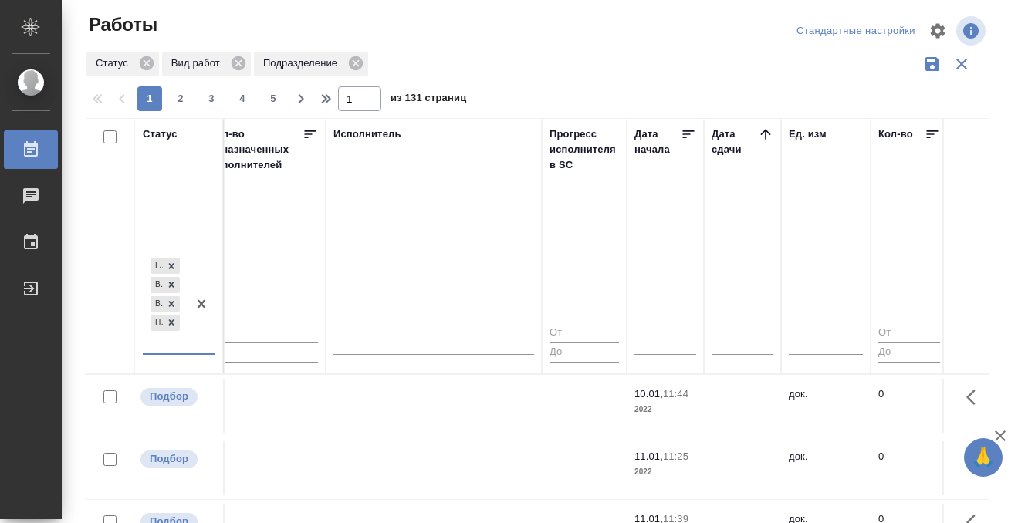
scroll to position [0, 925]
click at [765, 130] on icon at bounding box center [764, 134] width 10 height 10
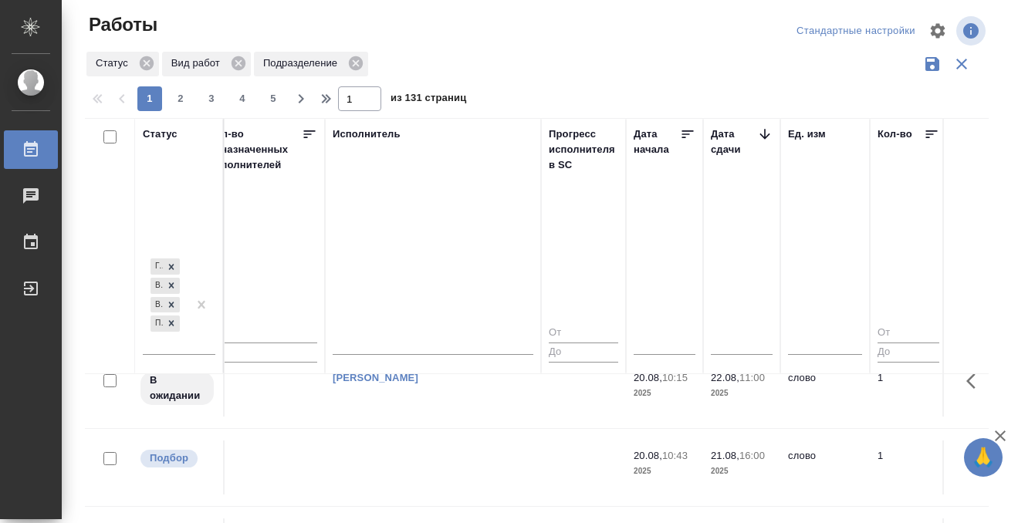
scroll to position [790, 925]
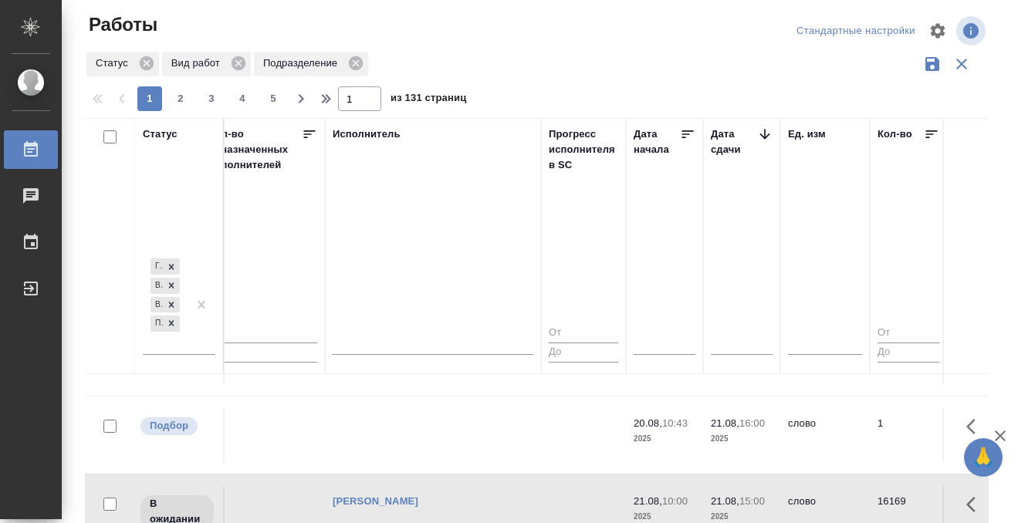
scroll to position [952, 925]
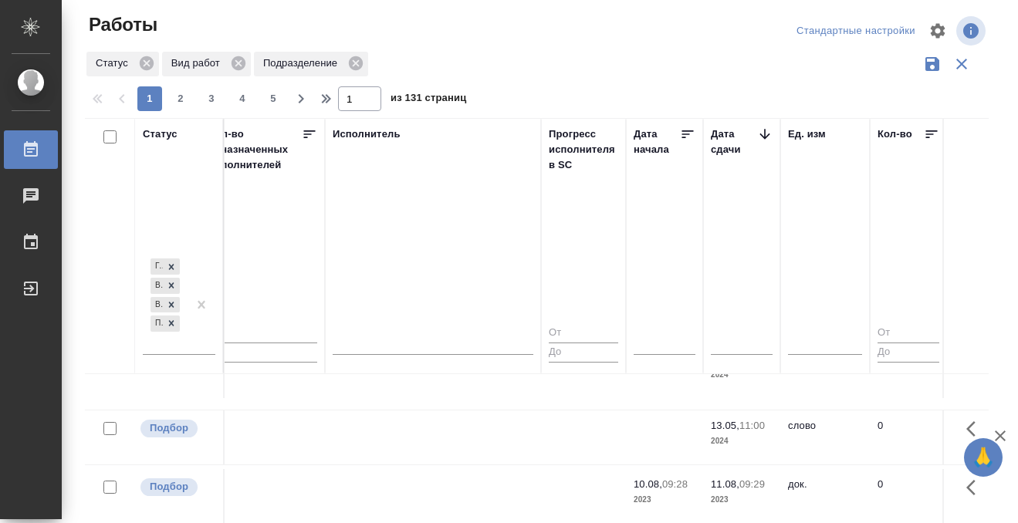
scroll to position [1606, 925]
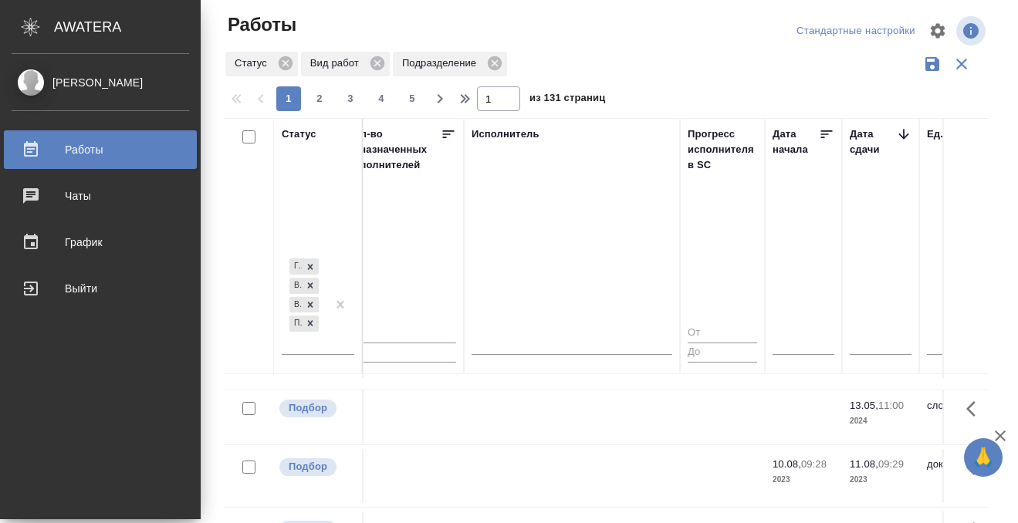
click at [40, 153] on div at bounding box center [43, 149] width 43 height 19
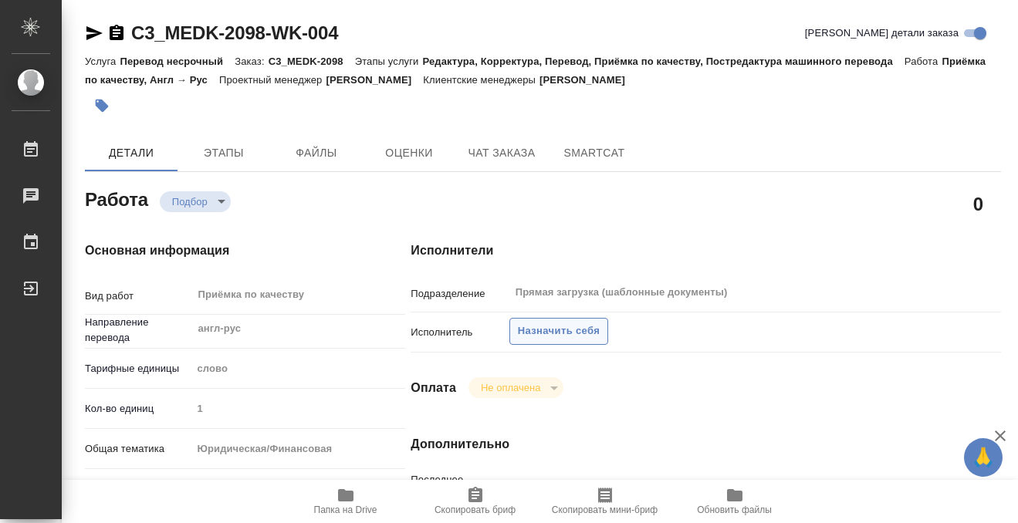
click at [573, 335] on span "Назначить себя" at bounding box center [559, 332] width 82 height 18
click at [536, 324] on span "Назначить себя" at bounding box center [559, 332] width 82 height 18
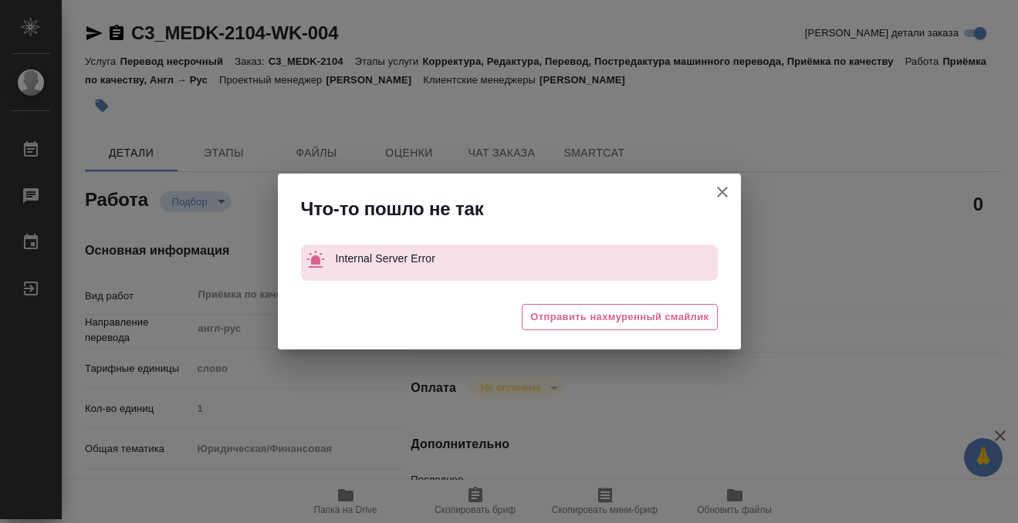
click at [726, 201] on button "[PERSON_NAME] детали заказа" at bounding box center [722, 192] width 37 height 37
